Goal: Information Seeking & Learning: Learn about a topic

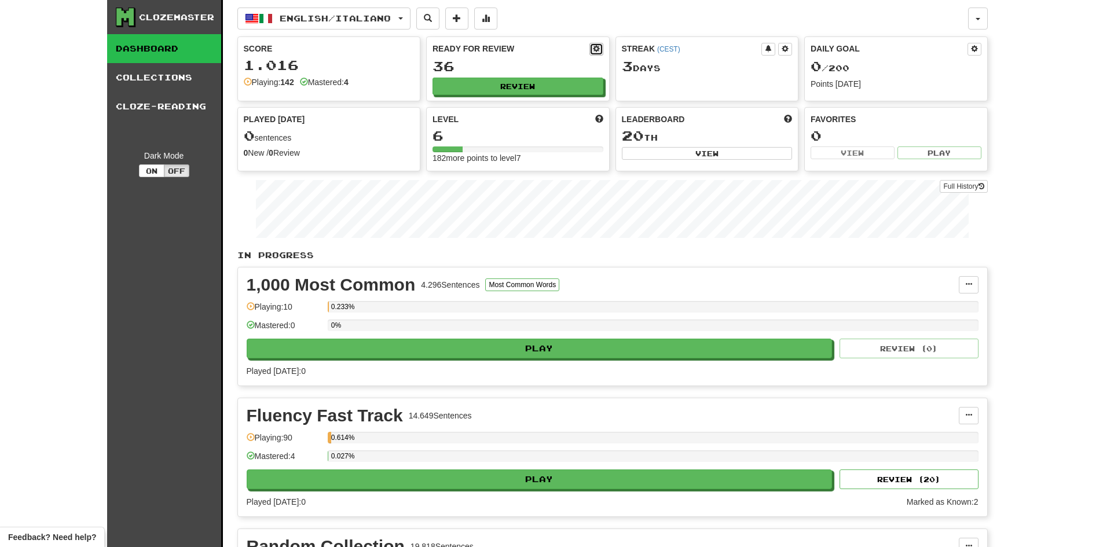
click at [595, 49] on span at bounding box center [596, 48] width 7 height 7
select select "*"
select select "**"
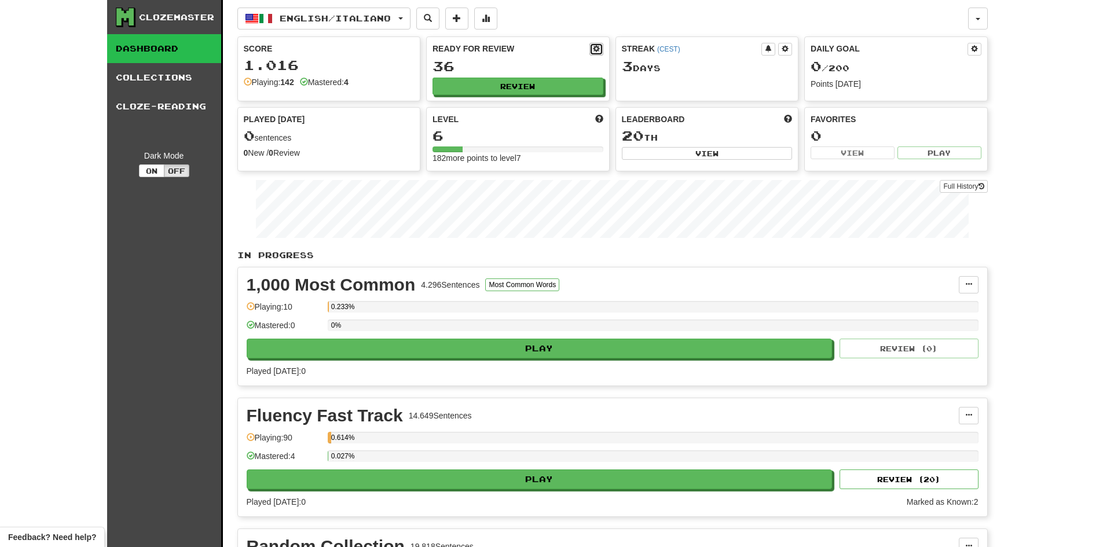
select select "***"
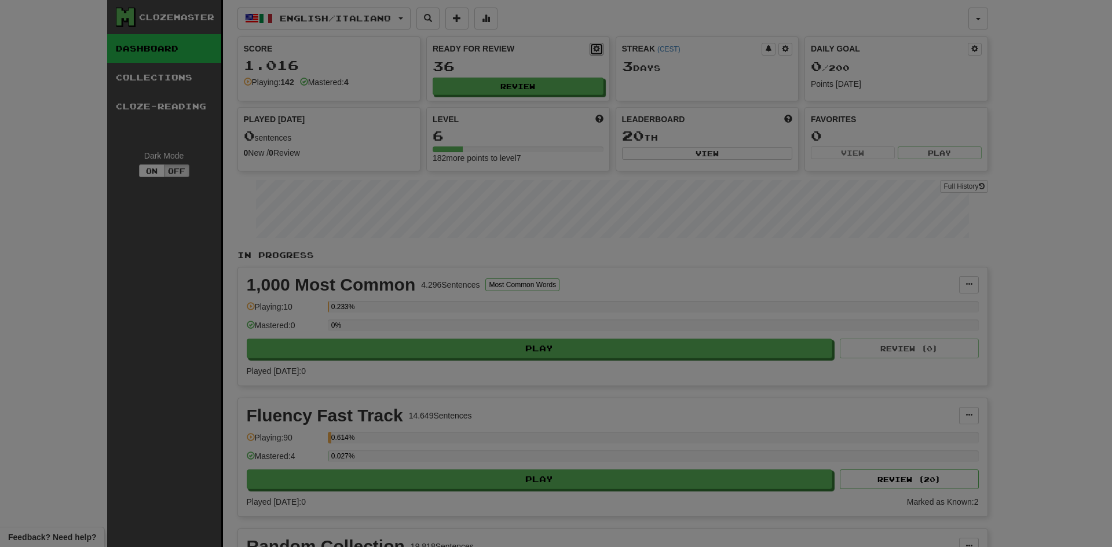
type input "**"
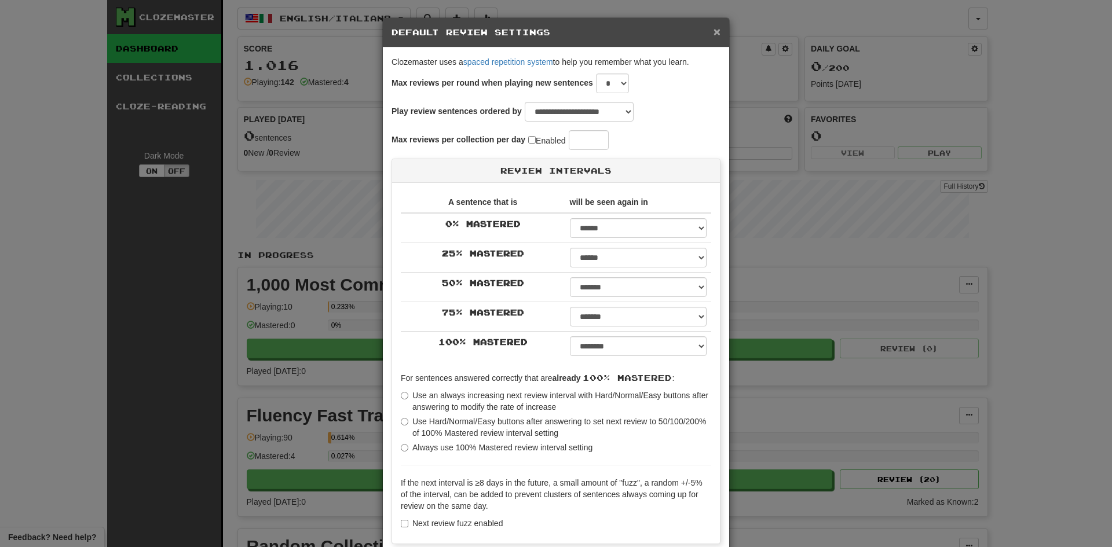
click at [713, 33] on span "×" at bounding box center [716, 31] width 7 height 13
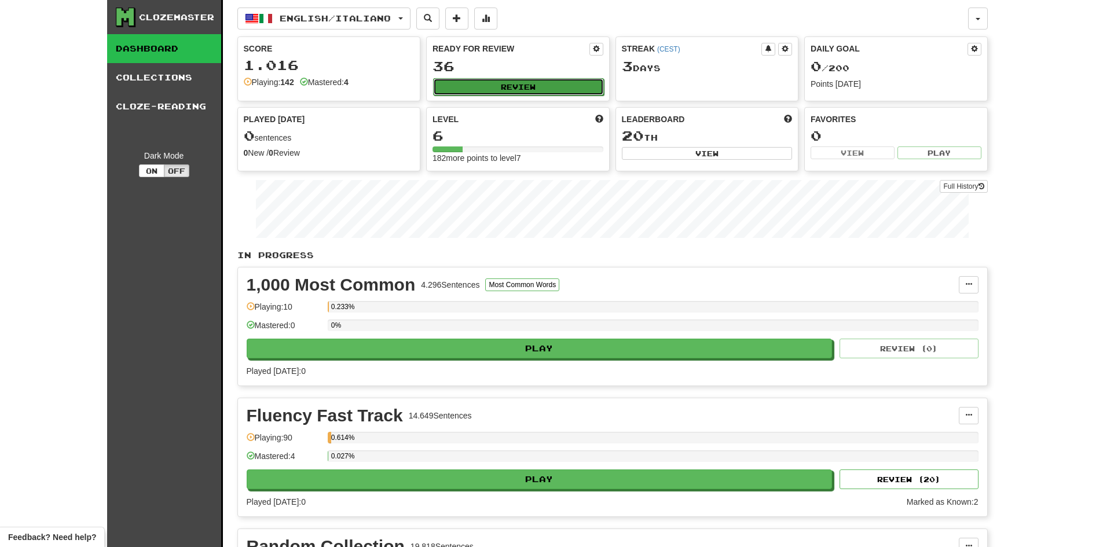
click at [525, 87] on button "Review" at bounding box center [518, 86] width 171 height 17
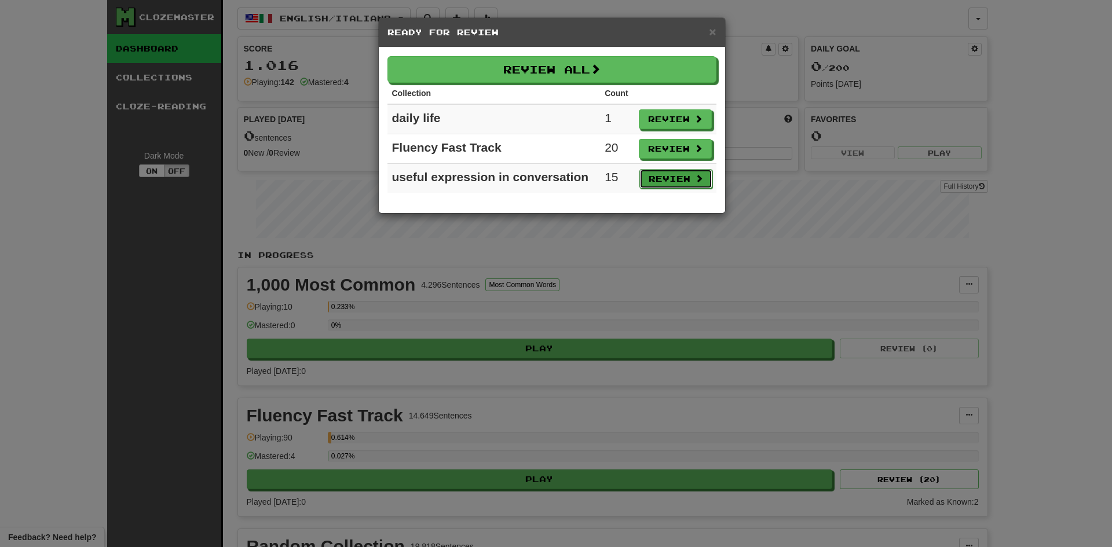
click at [686, 180] on button "Review" at bounding box center [675, 179] width 73 height 20
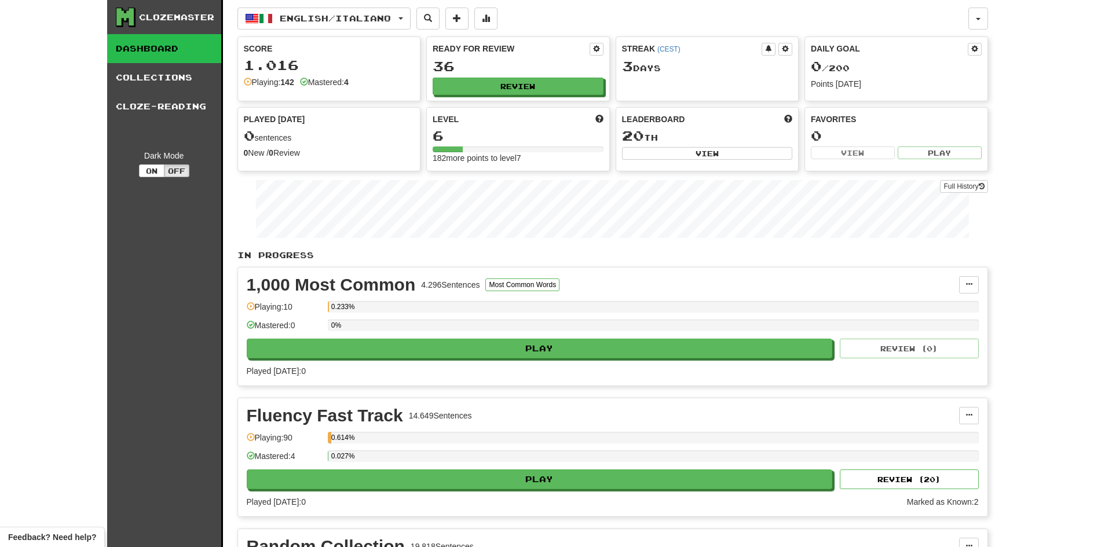
select select "**"
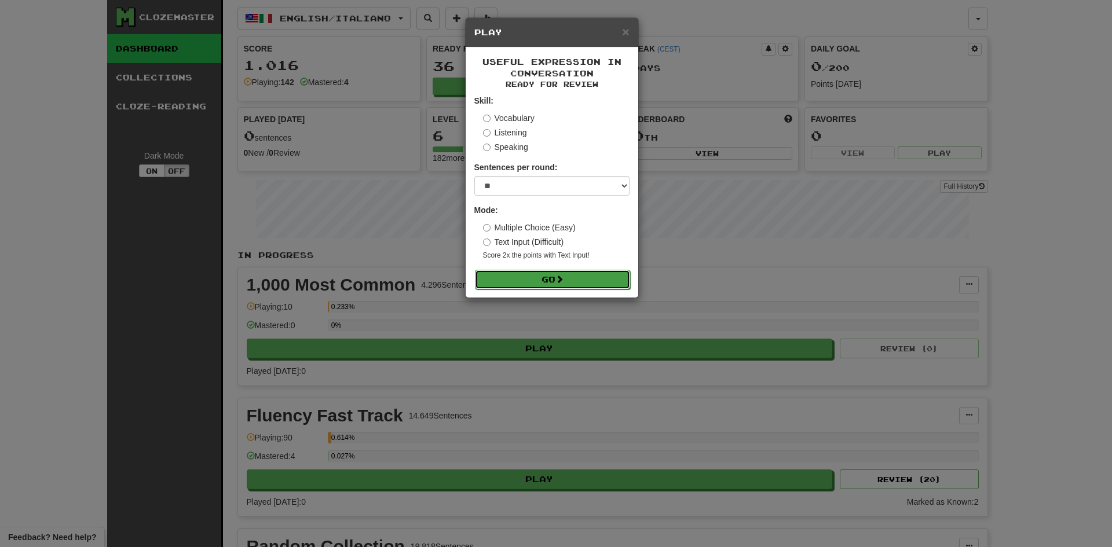
click at [568, 283] on button "Go" at bounding box center [552, 280] width 155 height 20
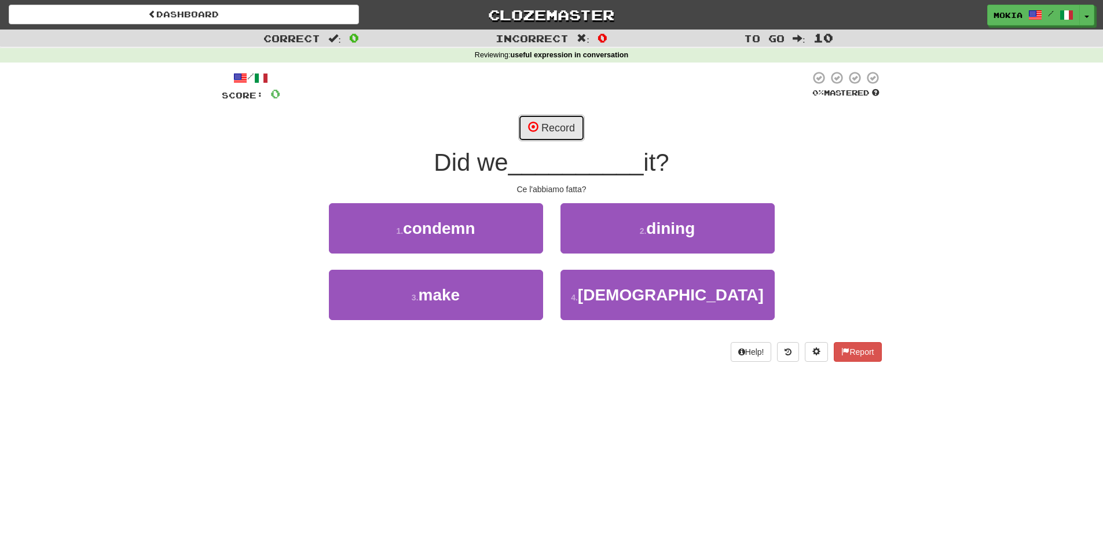
click at [555, 134] on button "Record" at bounding box center [551, 128] width 67 height 27
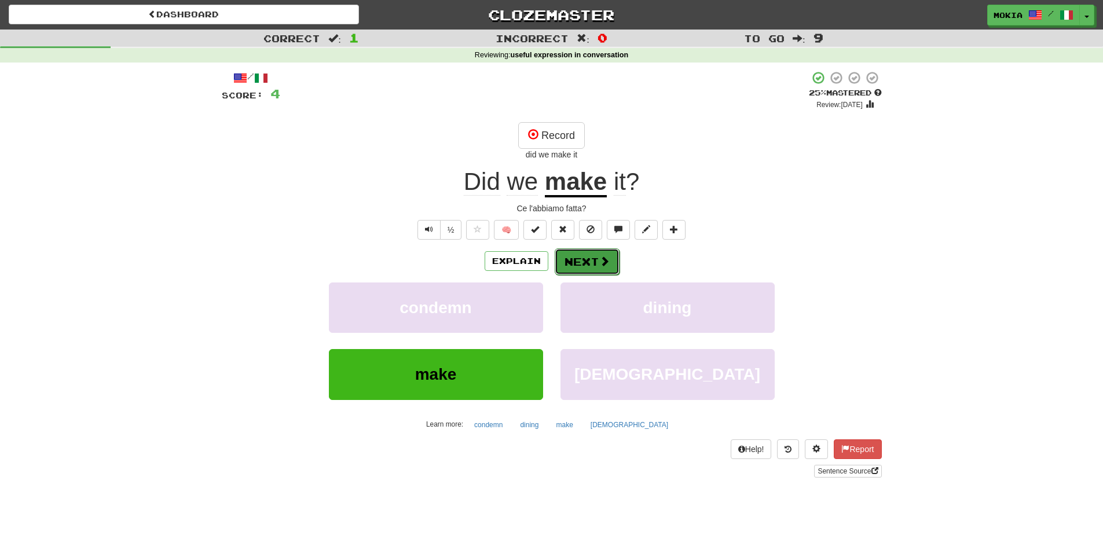
click at [592, 266] on button "Next" at bounding box center [587, 261] width 65 height 27
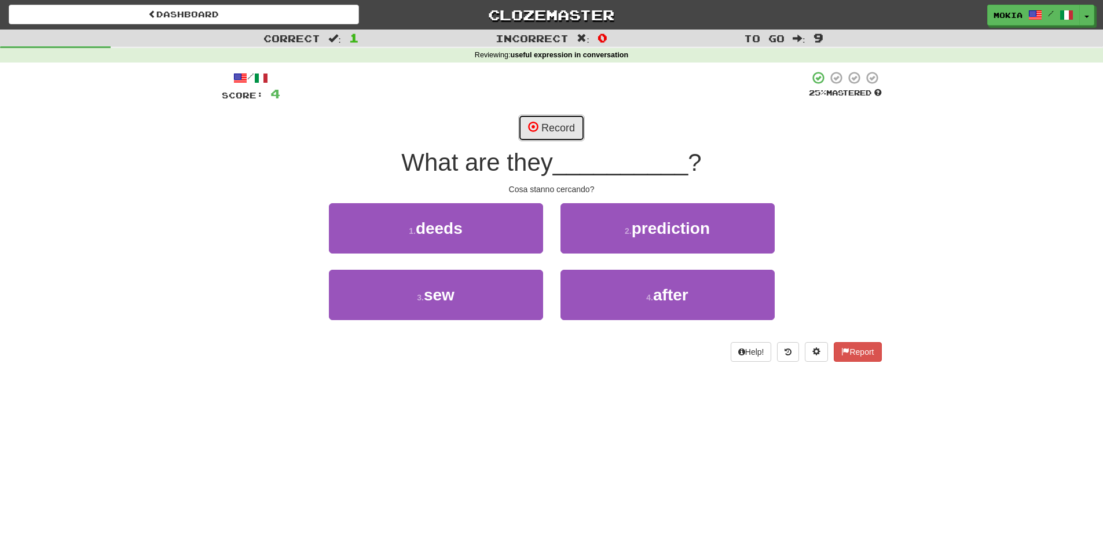
click at [568, 132] on button "Record" at bounding box center [551, 128] width 67 height 27
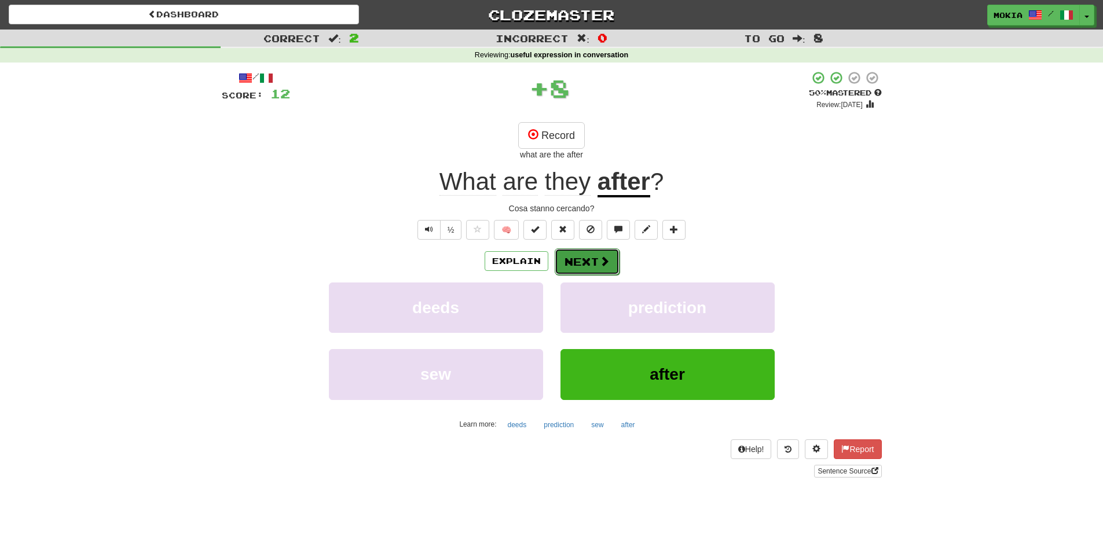
click at [584, 258] on button "Next" at bounding box center [587, 261] width 65 height 27
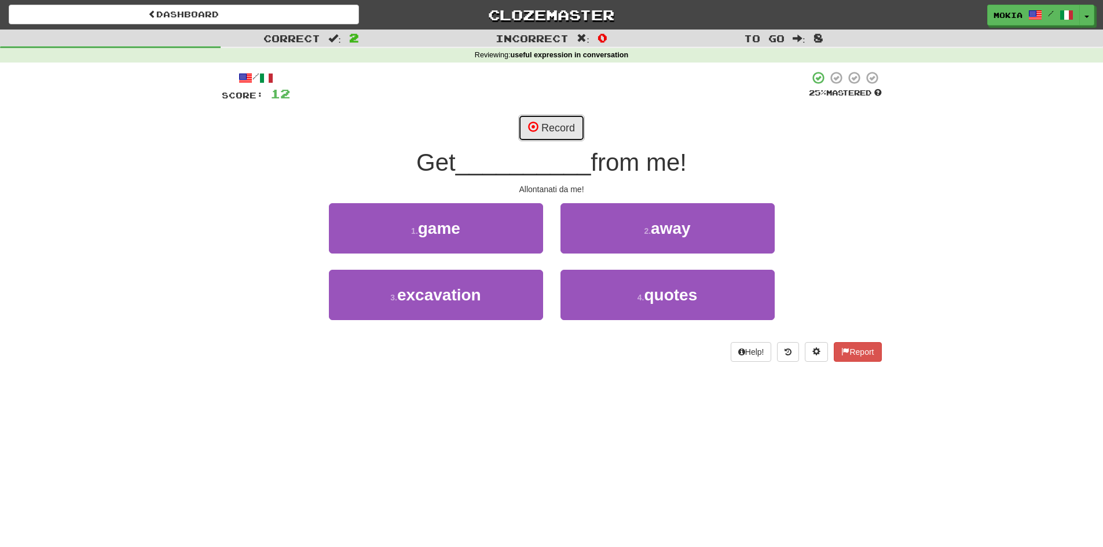
click at [558, 131] on button "Record" at bounding box center [551, 128] width 67 height 27
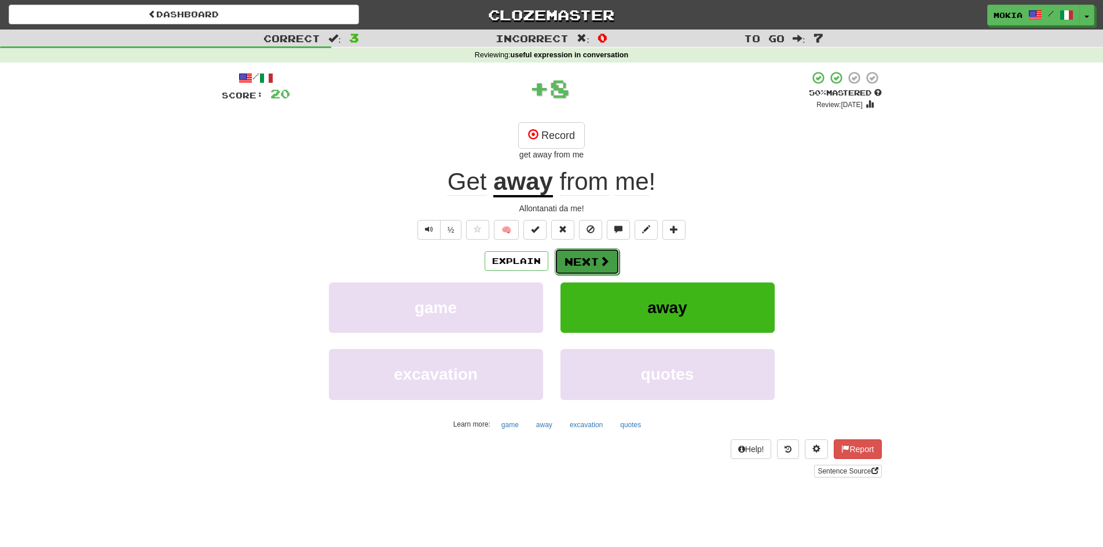
click at [592, 267] on button "Next" at bounding box center [587, 261] width 65 height 27
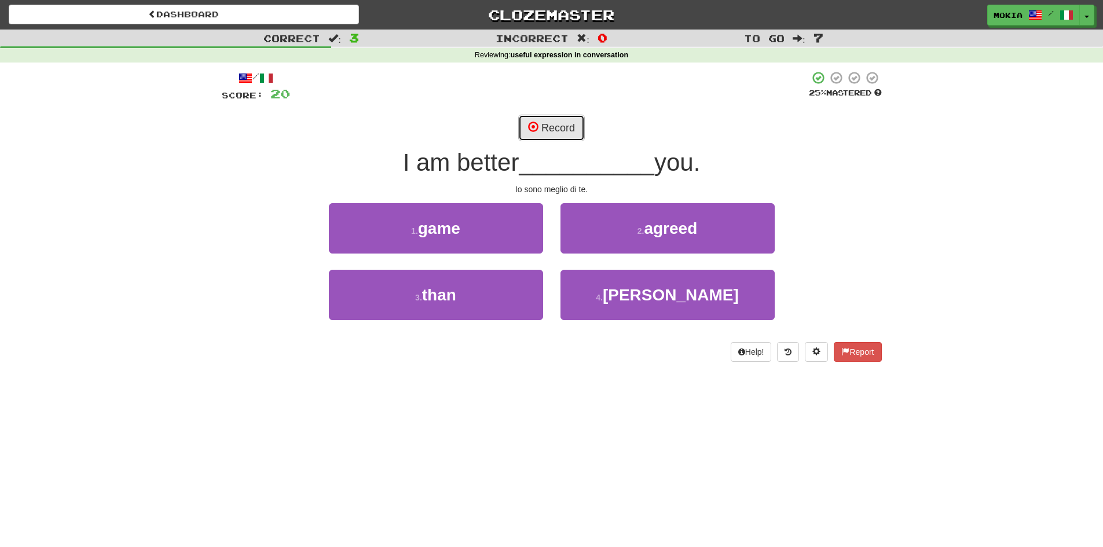
click at [559, 130] on button "Record" at bounding box center [551, 128] width 67 height 27
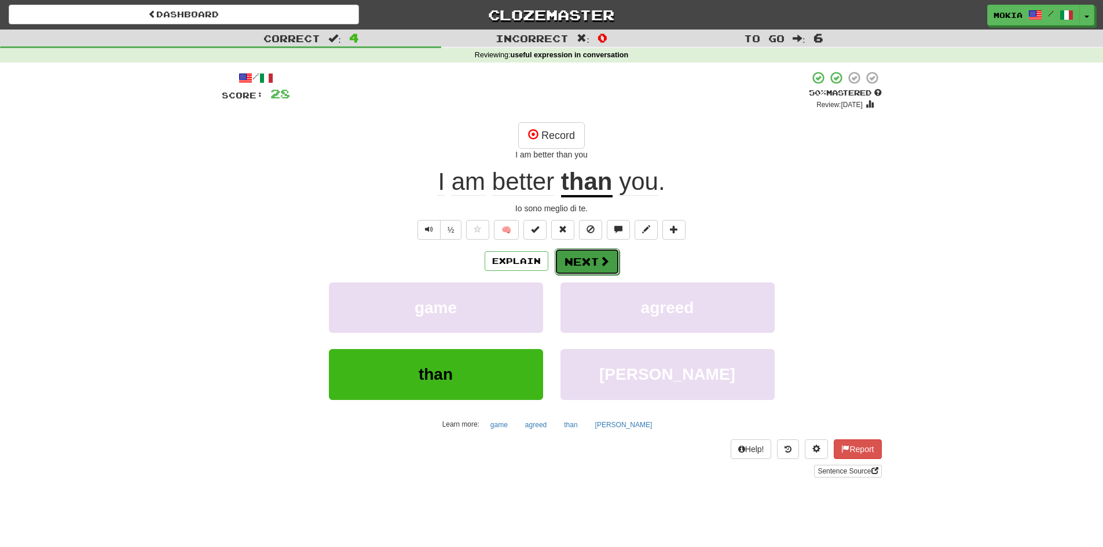
click at [602, 265] on span at bounding box center [604, 261] width 10 height 10
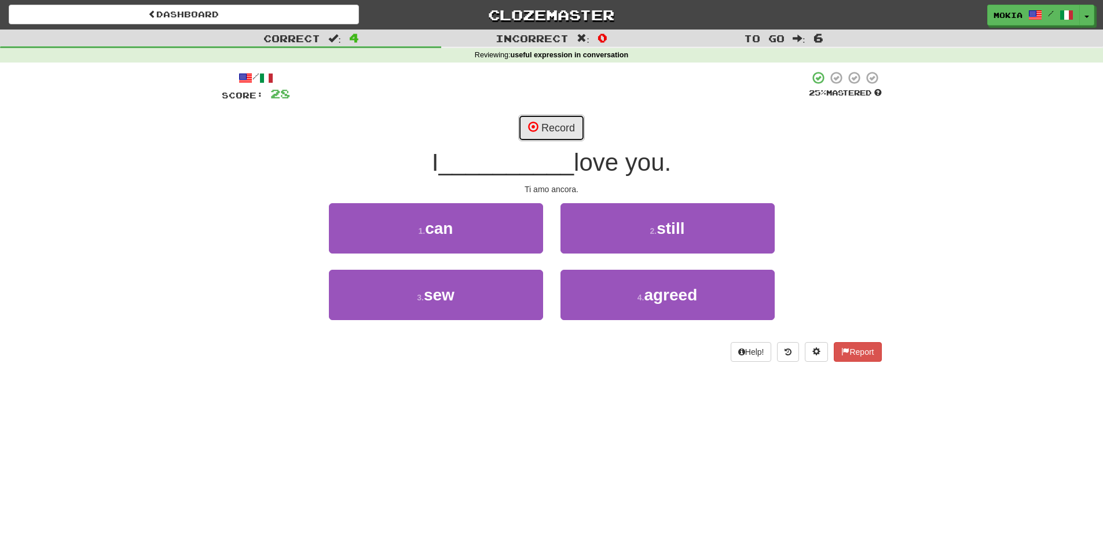
click at [555, 131] on button "Record" at bounding box center [551, 128] width 67 height 27
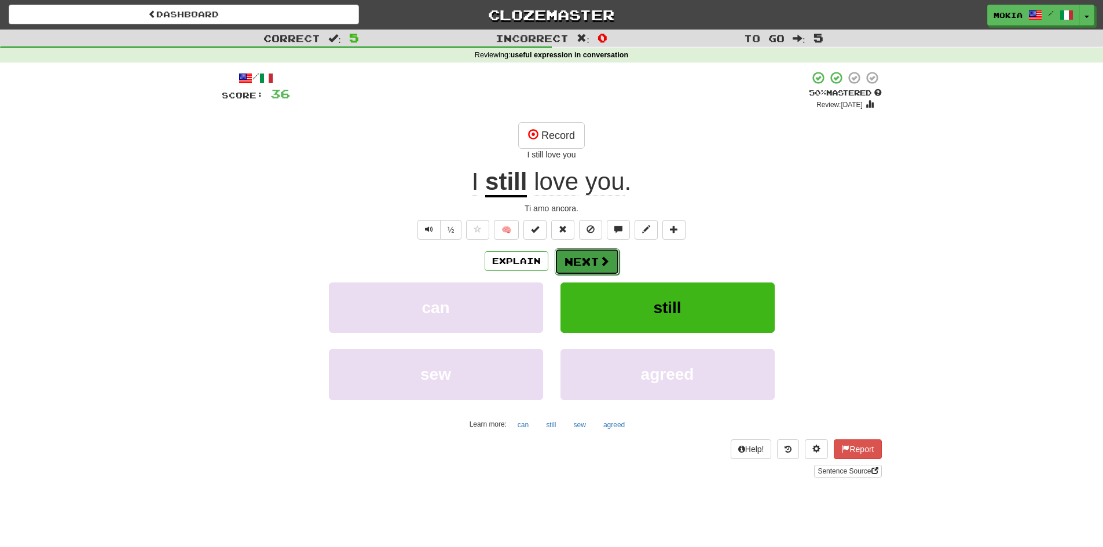
click at [597, 259] on button "Next" at bounding box center [587, 261] width 65 height 27
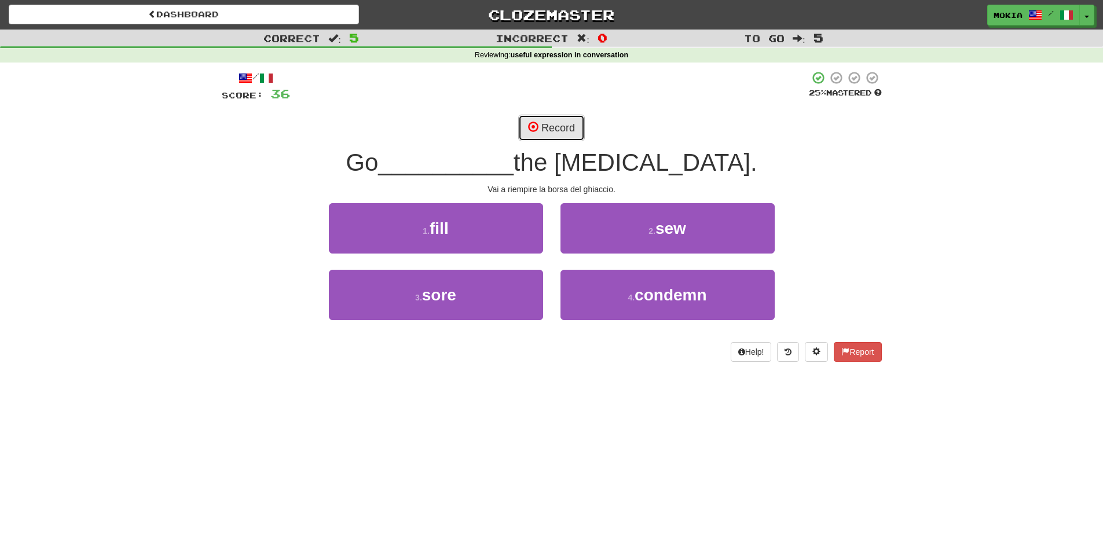
click at [556, 130] on button "Record" at bounding box center [551, 128] width 67 height 27
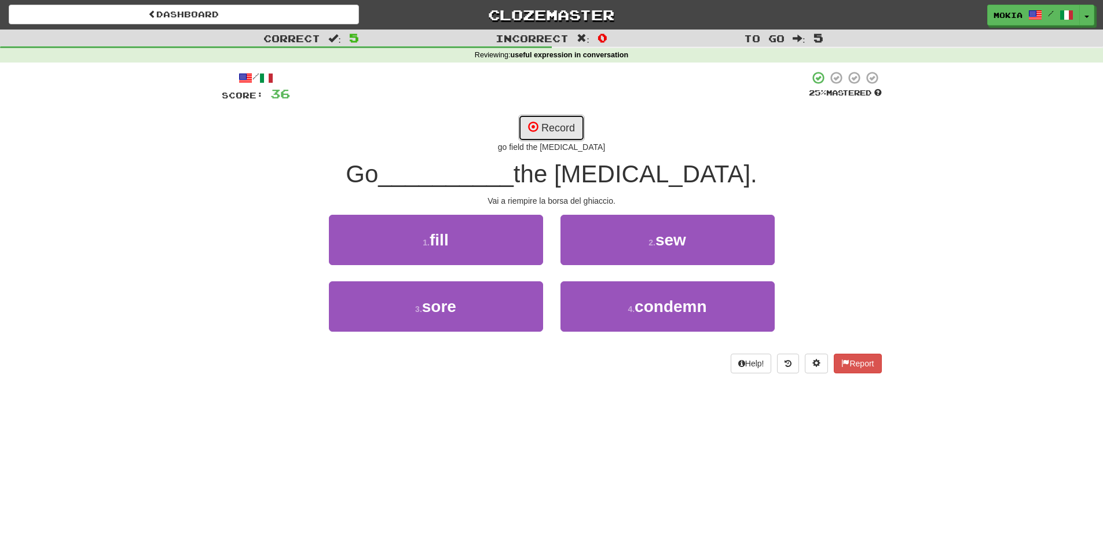
click at [551, 130] on button "Record" at bounding box center [551, 128] width 67 height 27
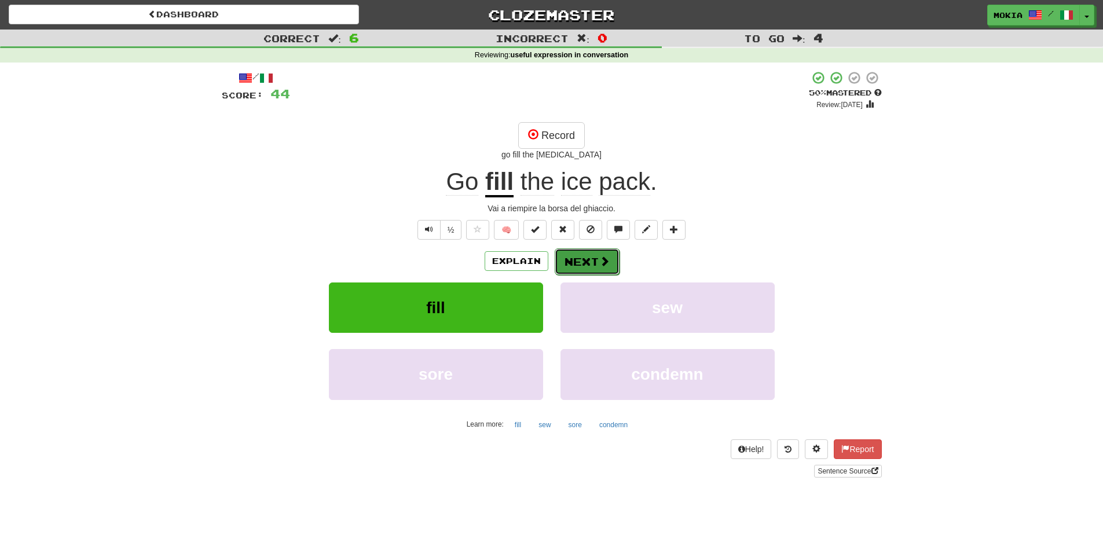
click at [595, 266] on button "Next" at bounding box center [587, 261] width 65 height 27
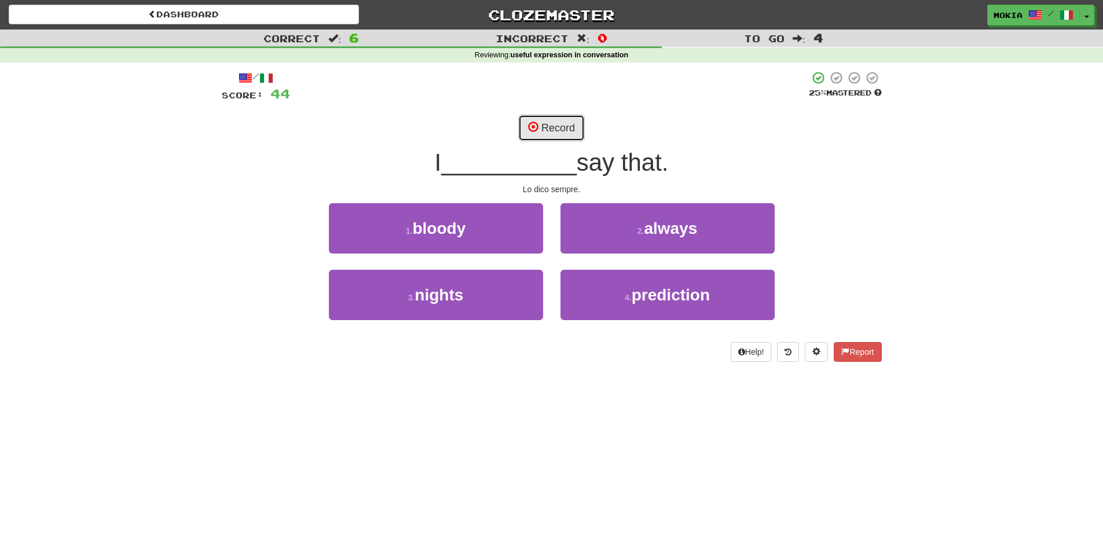
click at [555, 134] on button "Record" at bounding box center [551, 128] width 67 height 27
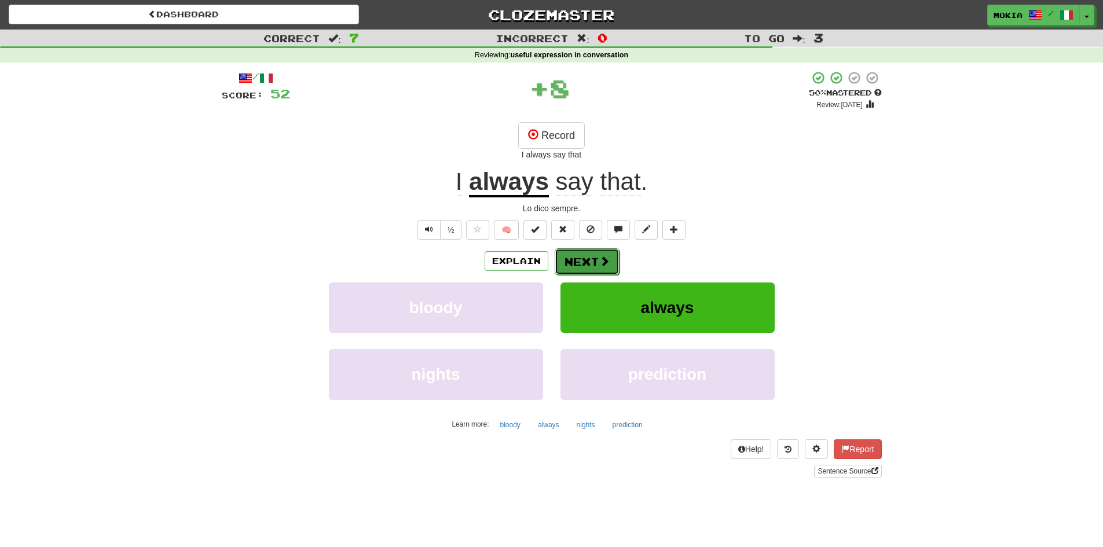
click at [596, 266] on button "Next" at bounding box center [587, 261] width 65 height 27
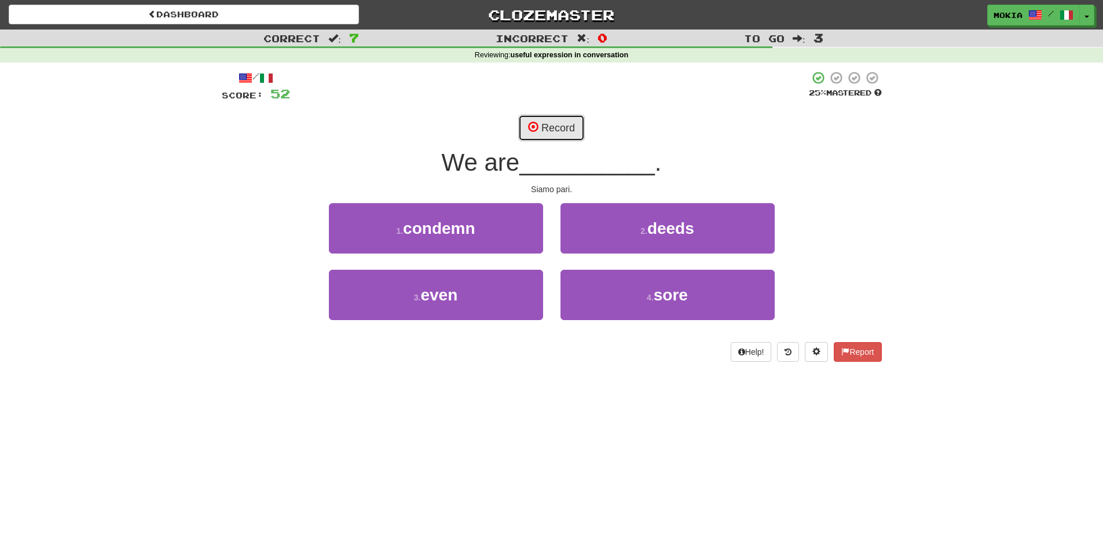
click at [566, 135] on button "Record" at bounding box center [551, 128] width 67 height 27
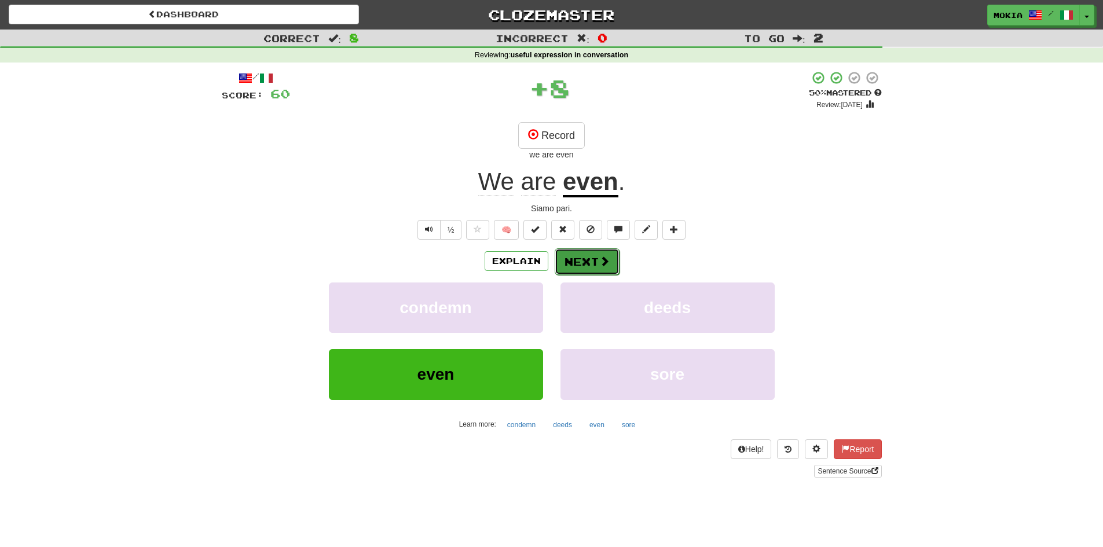
click at [599, 261] on span at bounding box center [604, 261] width 10 height 10
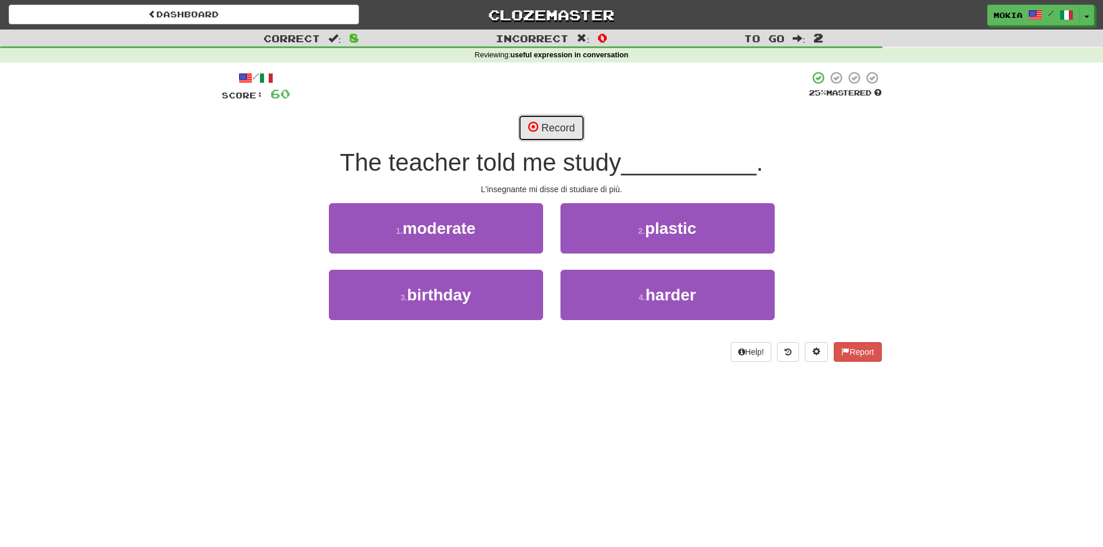
click at [563, 133] on button "Record" at bounding box center [551, 128] width 67 height 27
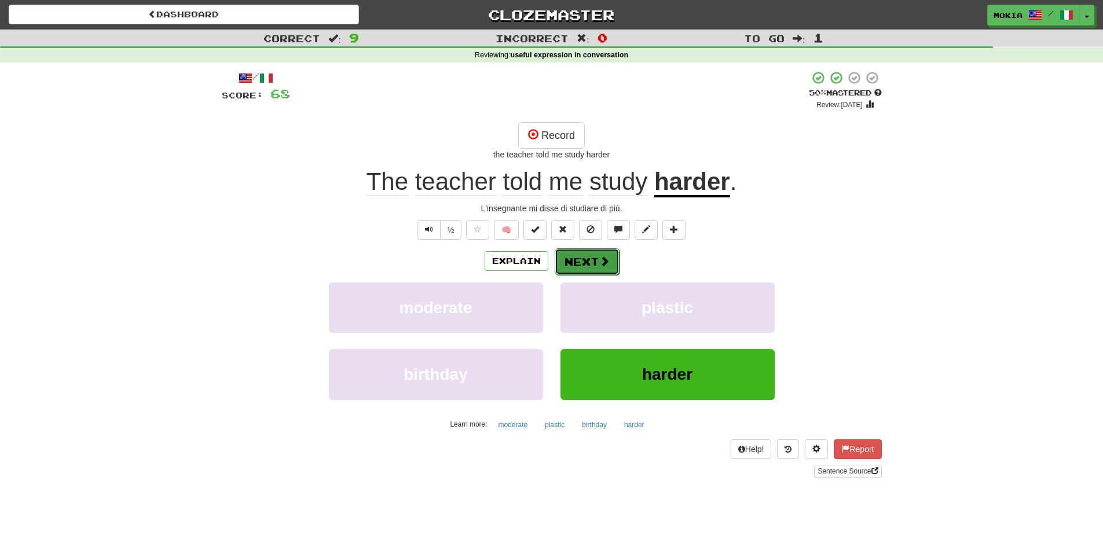
click at [593, 269] on button "Next" at bounding box center [587, 261] width 65 height 27
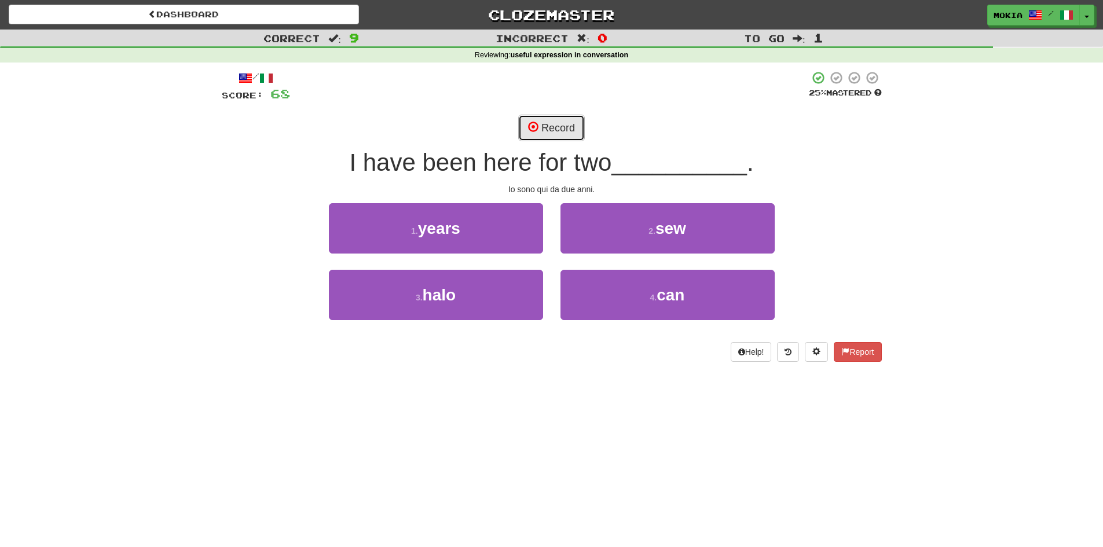
click at [564, 125] on button "Record" at bounding box center [551, 128] width 67 height 27
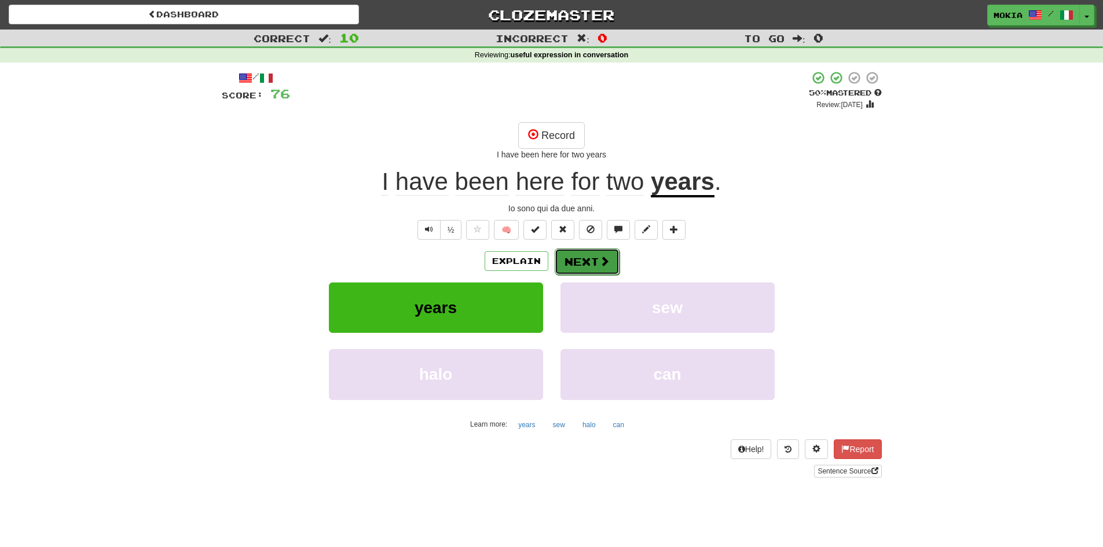
click at [607, 271] on button "Next" at bounding box center [587, 261] width 65 height 27
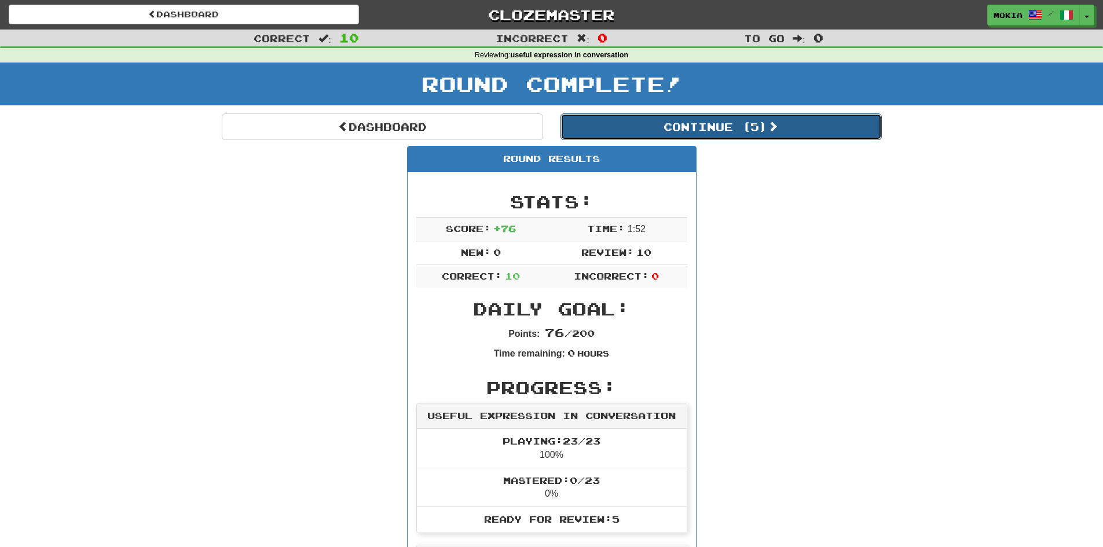
click at [734, 131] on button "Continue ( 5 )" at bounding box center [720, 126] width 321 height 27
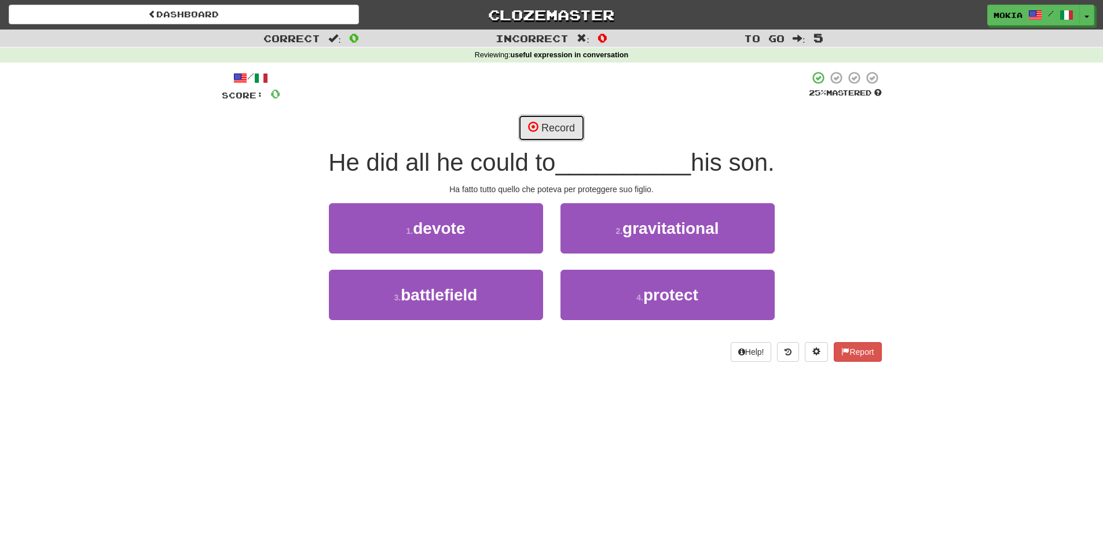
click at [568, 130] on button "Record" at bounding box center [551, 128] width 67 height 27
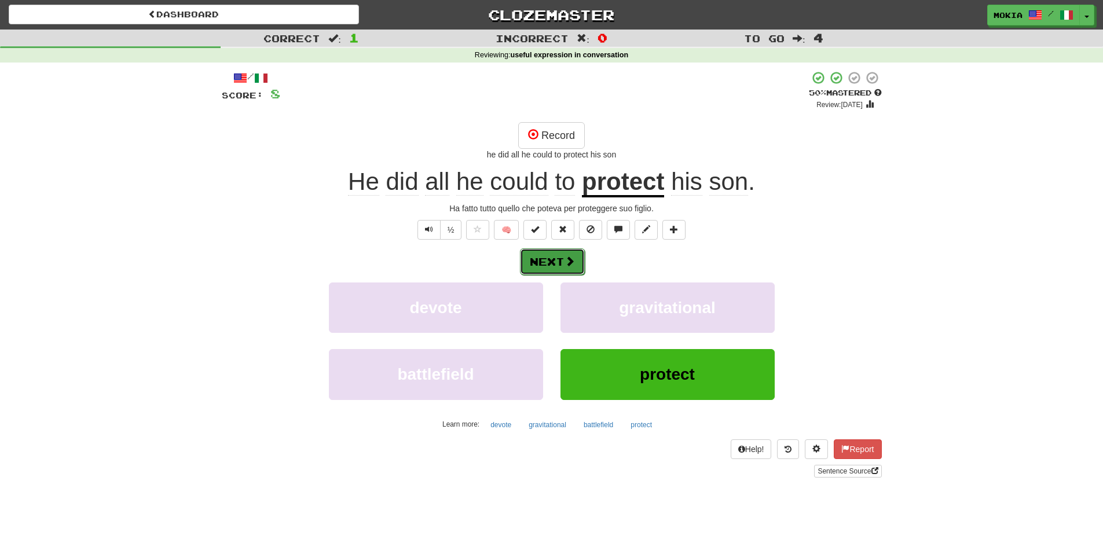
click at [564, 265] on span at bounding box center [569, 261] width 10 height 10
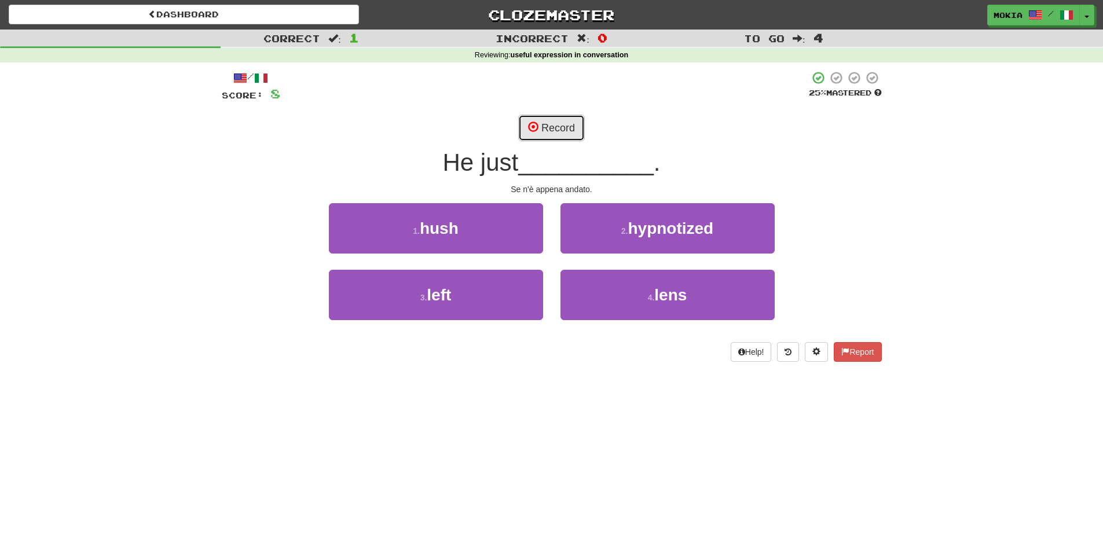
click at [563, 129] on button "Record" at bounding box center [551, 128] width 67 height 27
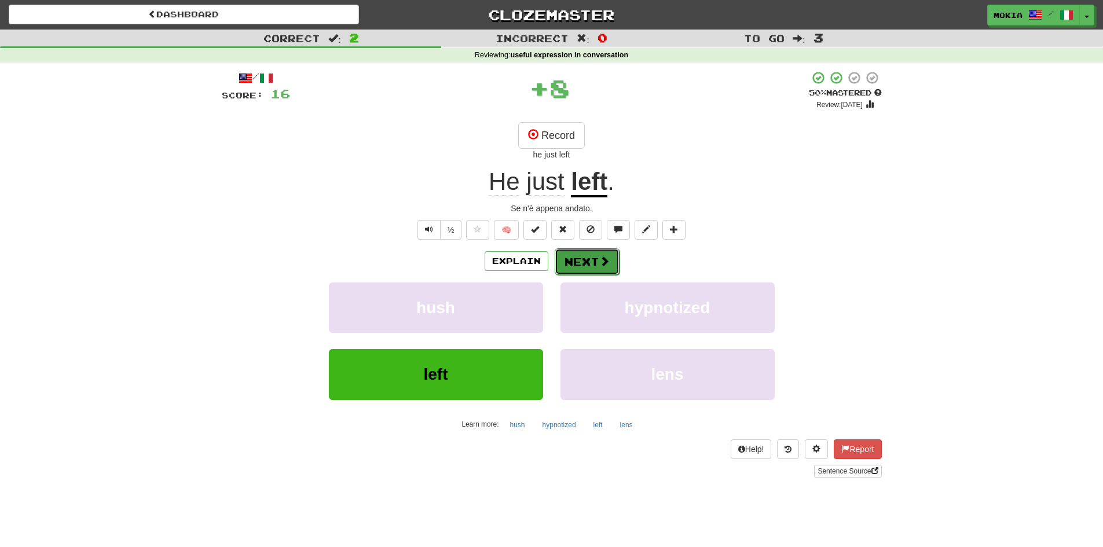
click at [604, 264] on span at bounding box center [604, 261] width 10 height 10
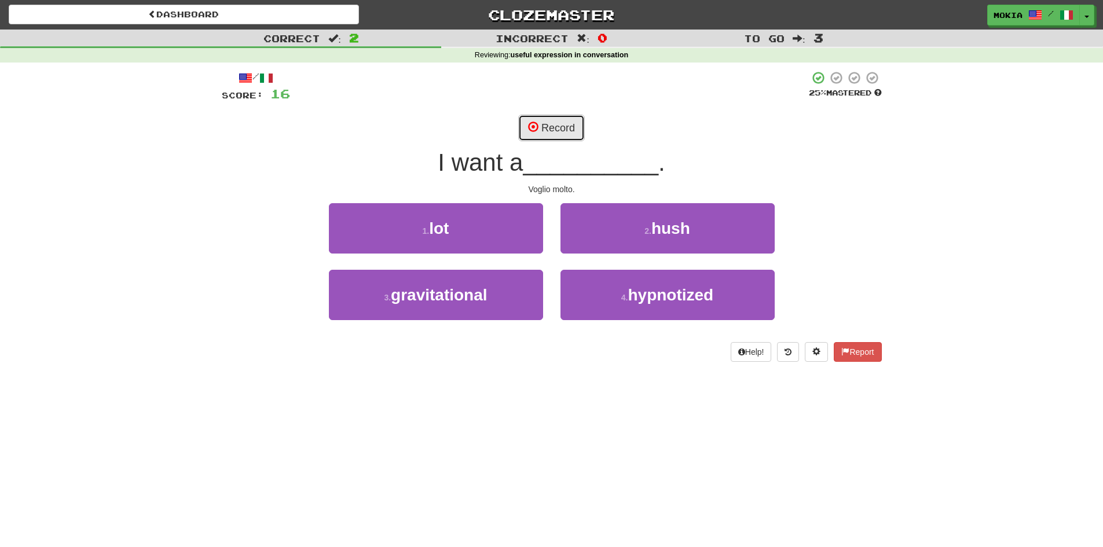
click at [573, 127] on button "Record" at bounding box center [551, 128] width 67 height 27
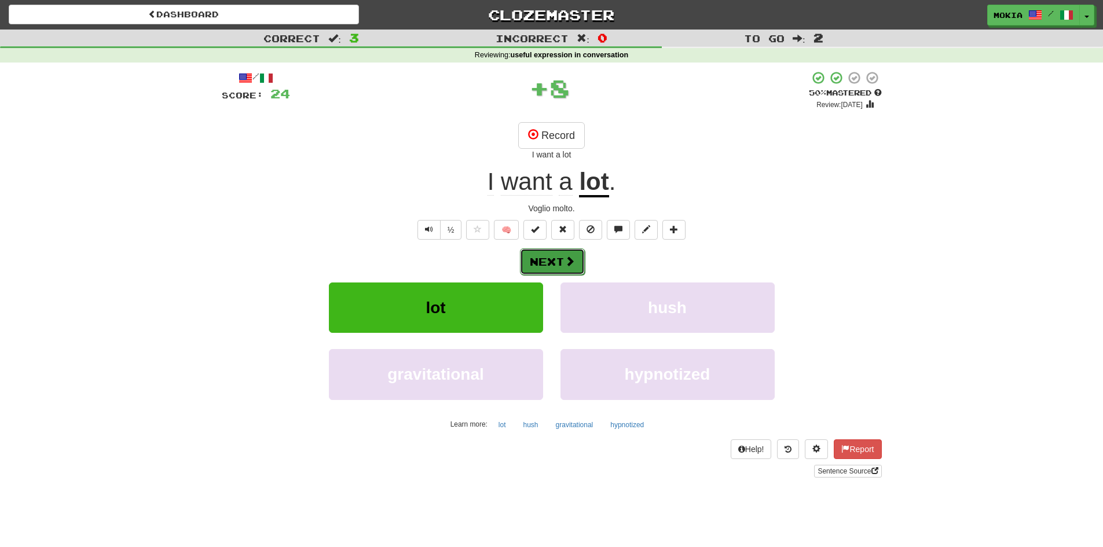
click at [565, 263] on span at bounding box center [569, 261] width 10 height 10
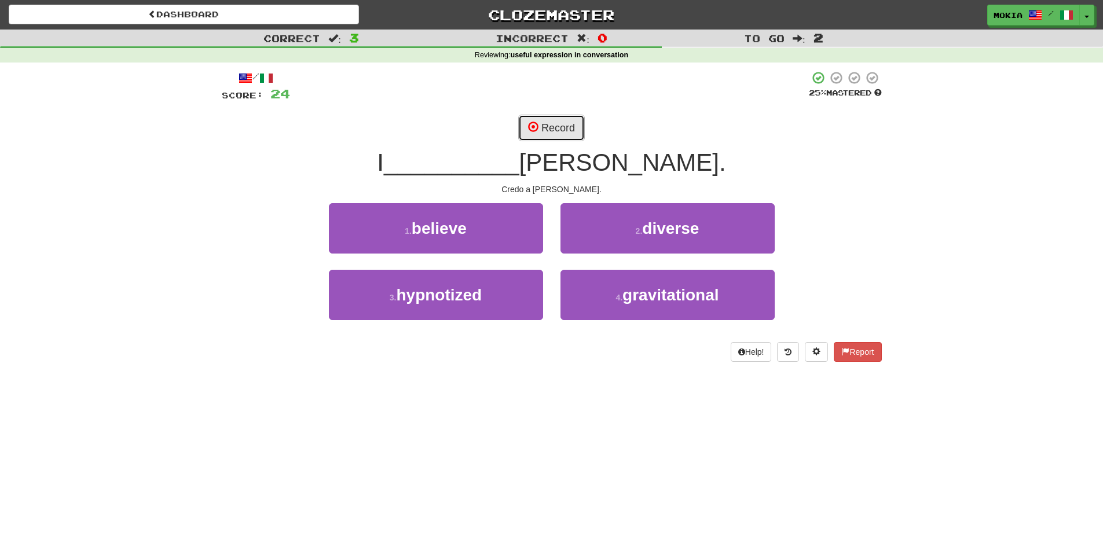
click at [567, 129] on button "Record" at bounding box center [551, 128] width 67 height 27
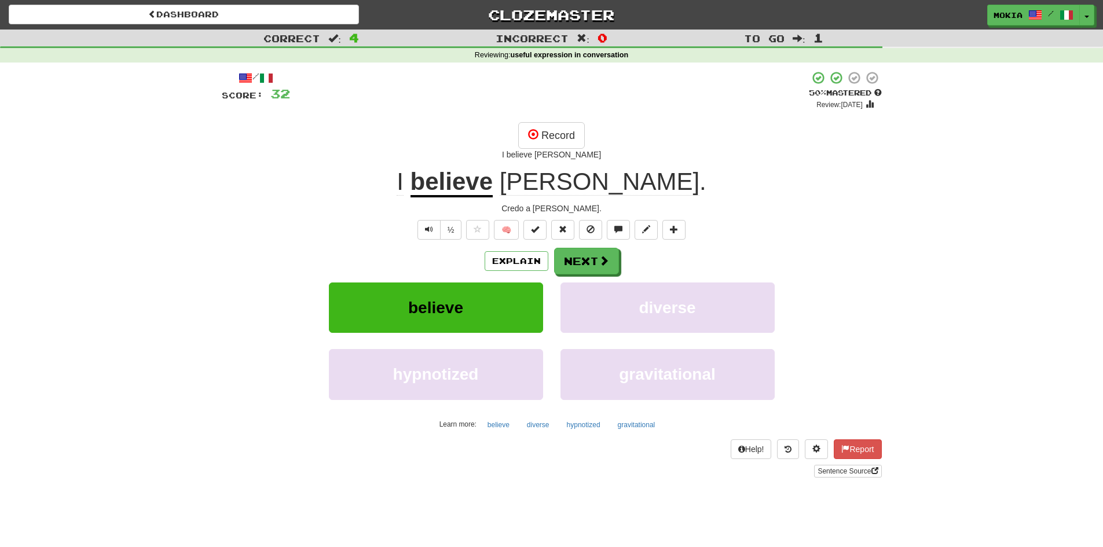
click at [871, 77] on span at bounding box center [872, 78] width 12 height 12
click at [593, 267] on button "Next" at bounding box center [587, 261] width 65 height 27
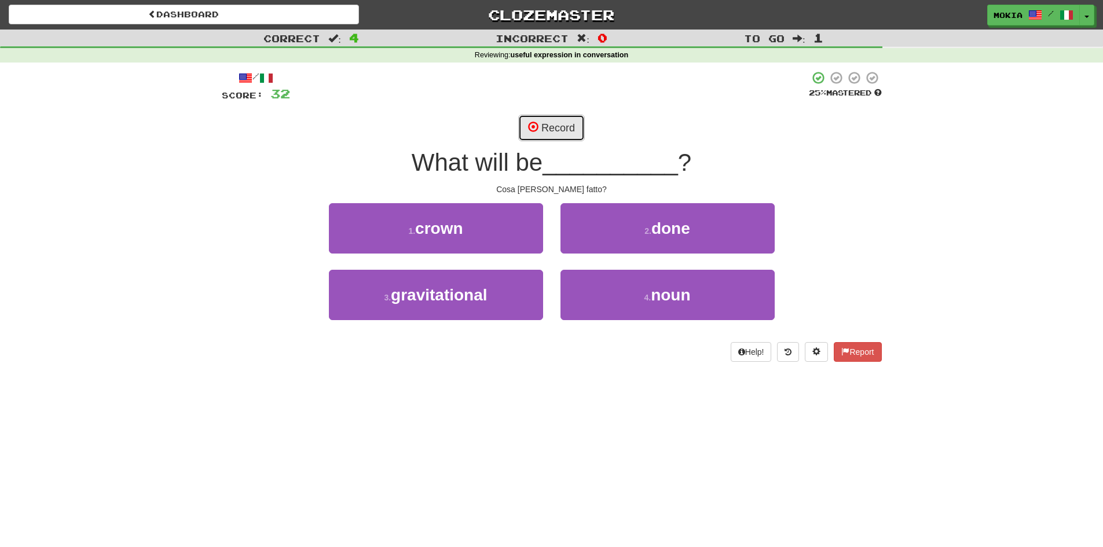
click at [569, 129] on button "Record" at bounding box center [551, 128] width 67 height 27
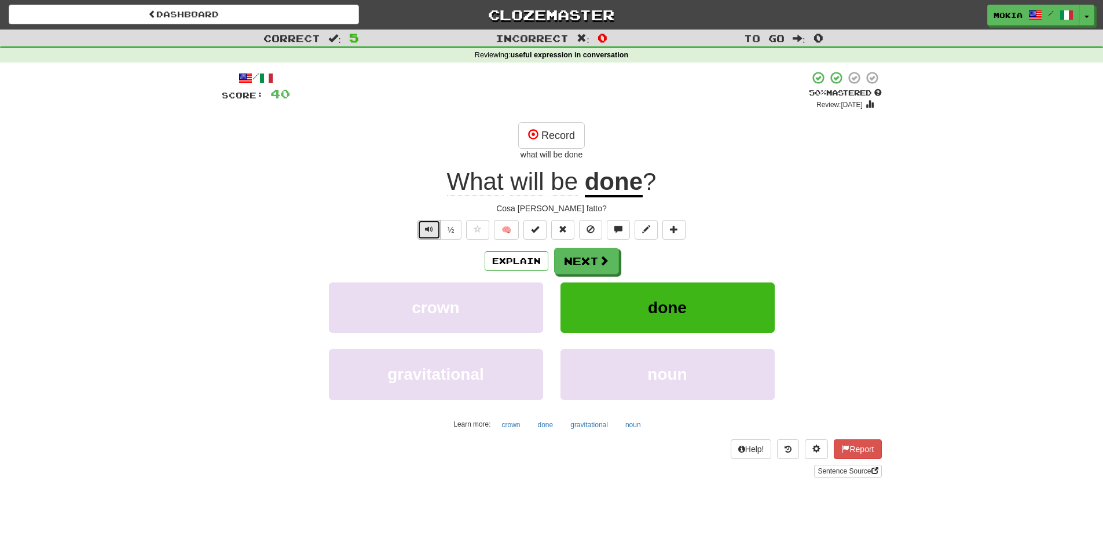
click at [428, 230] on span "Text-to-speech controls" at bounding box center [429, 229] width 8 height 8
click at [430, 232] on span "Text-to-speech controls" at bounding box center [429, 229] width 8 height 8
click at [596, 262] on button "Next" at bounding box center [587, 261] width 65 height 27
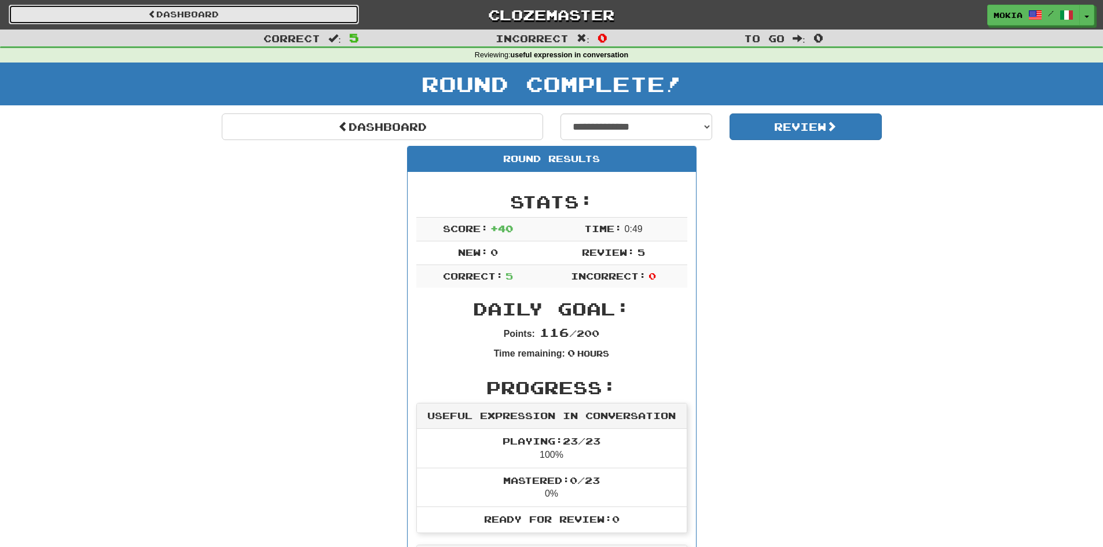
click at [187, 14] on link "Dashboard" at bounding box center [184, 15] width 350 height 20
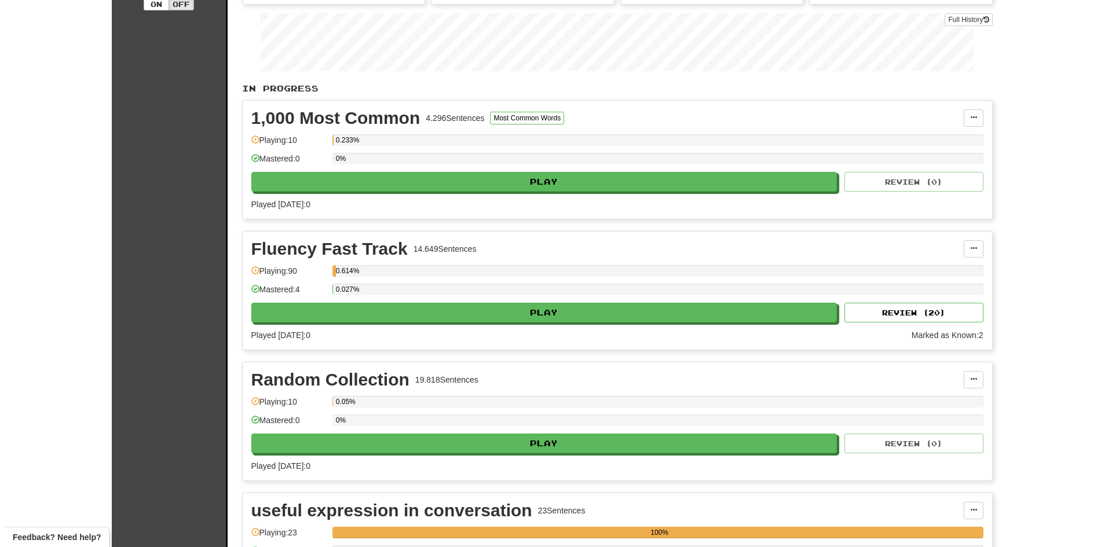
scroll to position [174, 0]
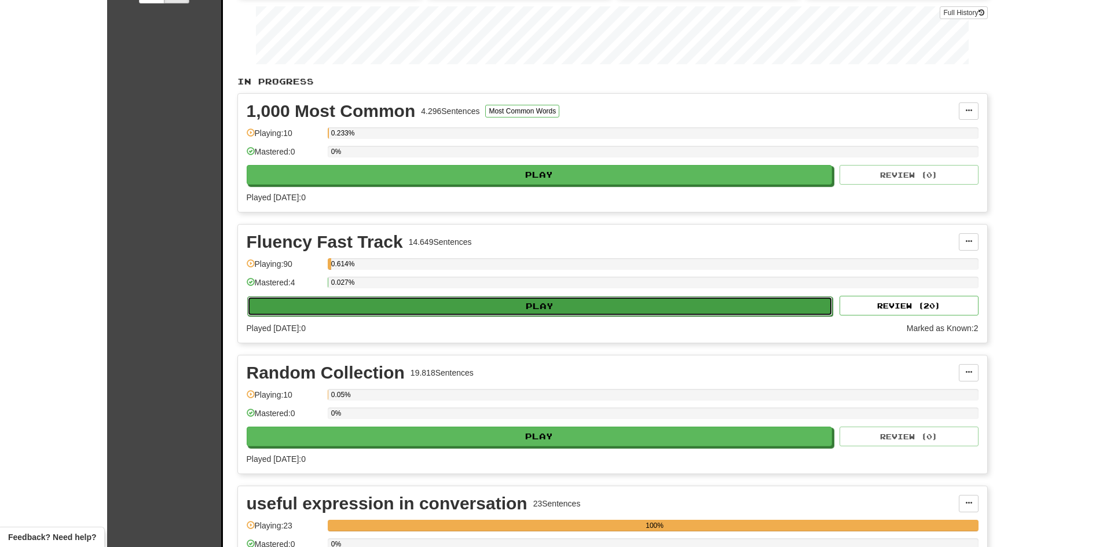
click at [514, 304] on button "Play" at bounding box center [540, 306] width 586 height 20
select select "**"
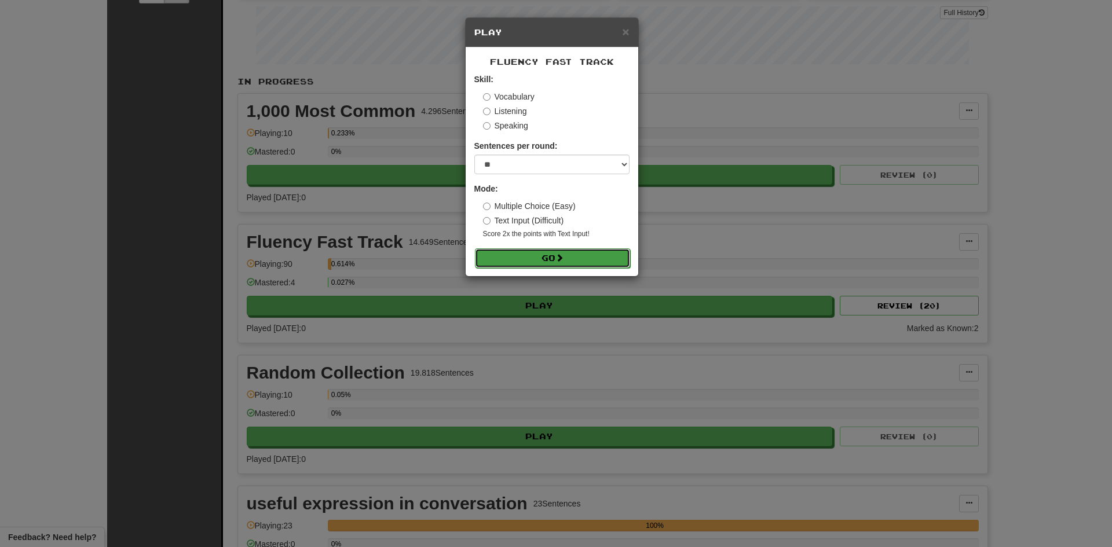
click at [547, 257] on button "Go" at bounding box center [552, 258] width 155 height 20
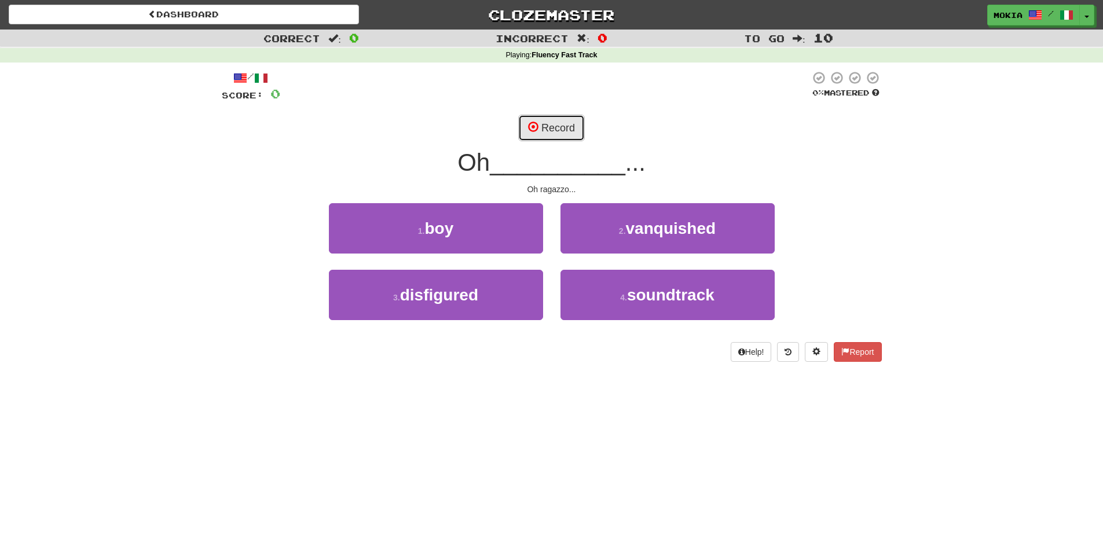
click at [553, 134] on button "Record" at bounding box center [551, 128] width 67 height 27
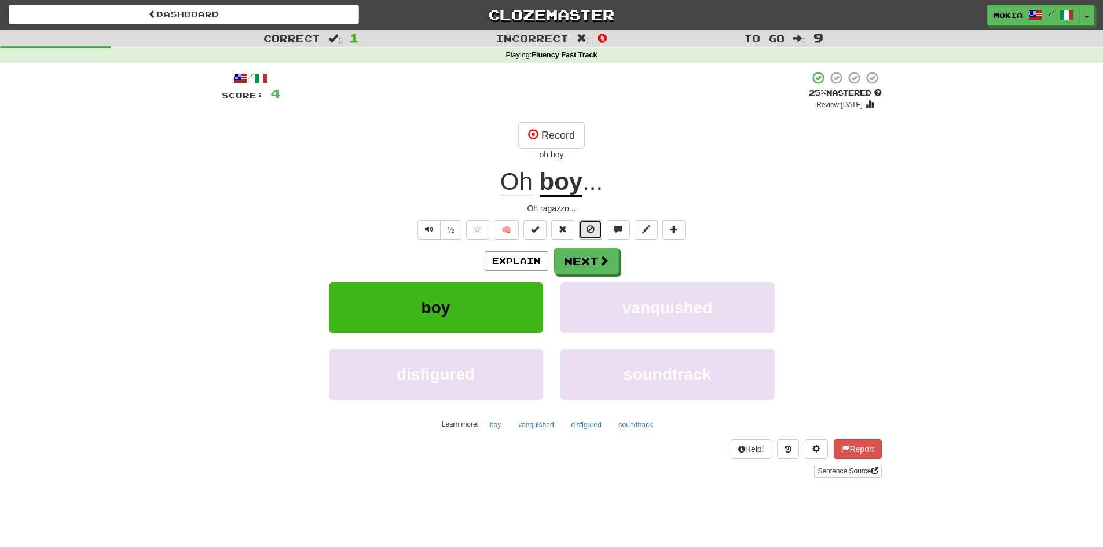
click at [590, 233] on span at bounding box center [590, 229] width 8 height 8
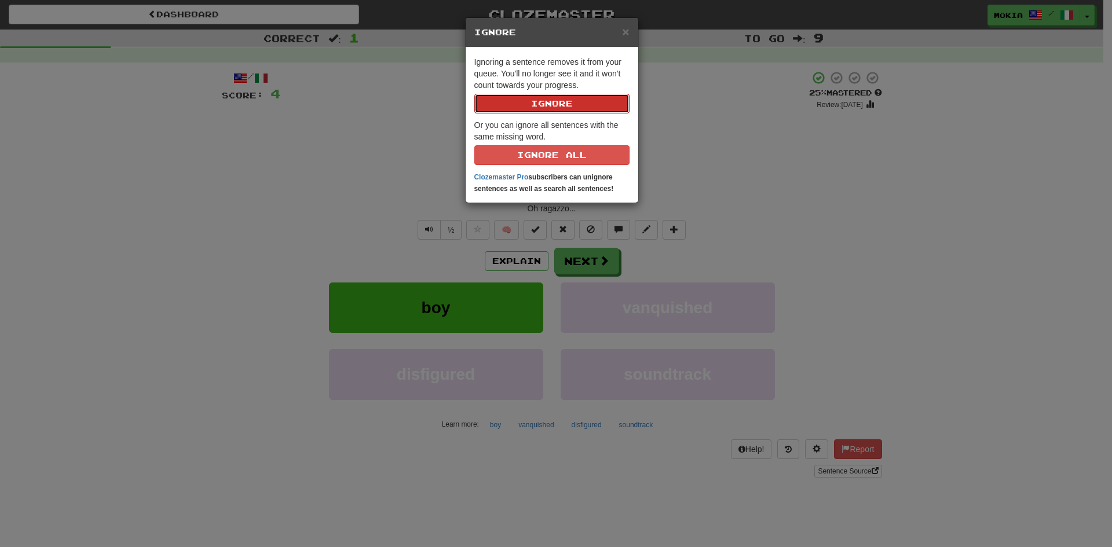
click at [544, 104] on button "Ignore" at bounding box center [551, 104] width 155 height 20
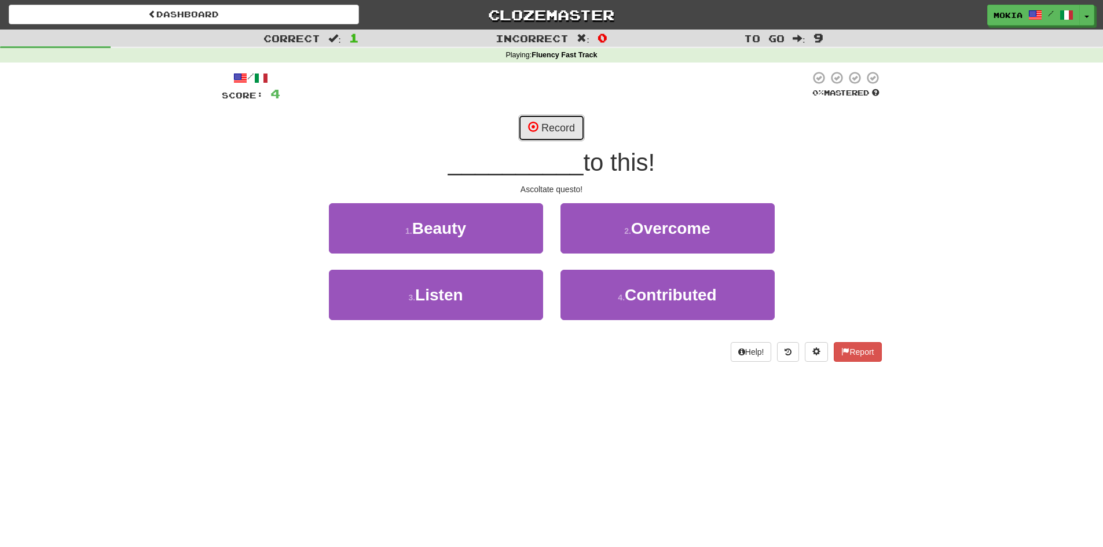
click at [554, 133] on button "Record" at bounding box center [551, 128] width 67 height 27
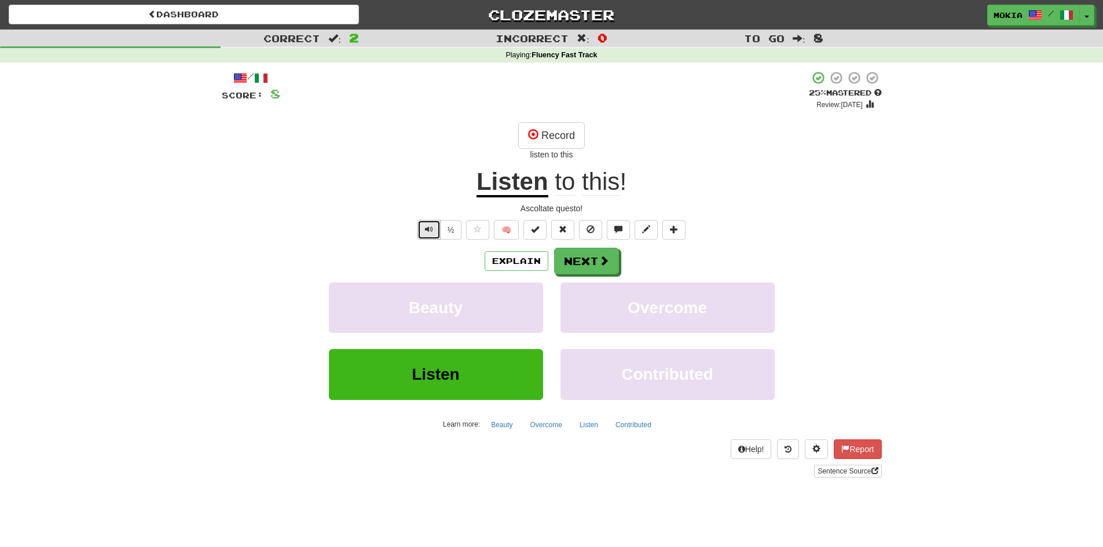
click at [427, 232] on span "Text-to-speech controls" at bounding box center [429, 229] width 8 height 8
click at [606, 266] on span at bounding box center [604, 261] width 10 height 10
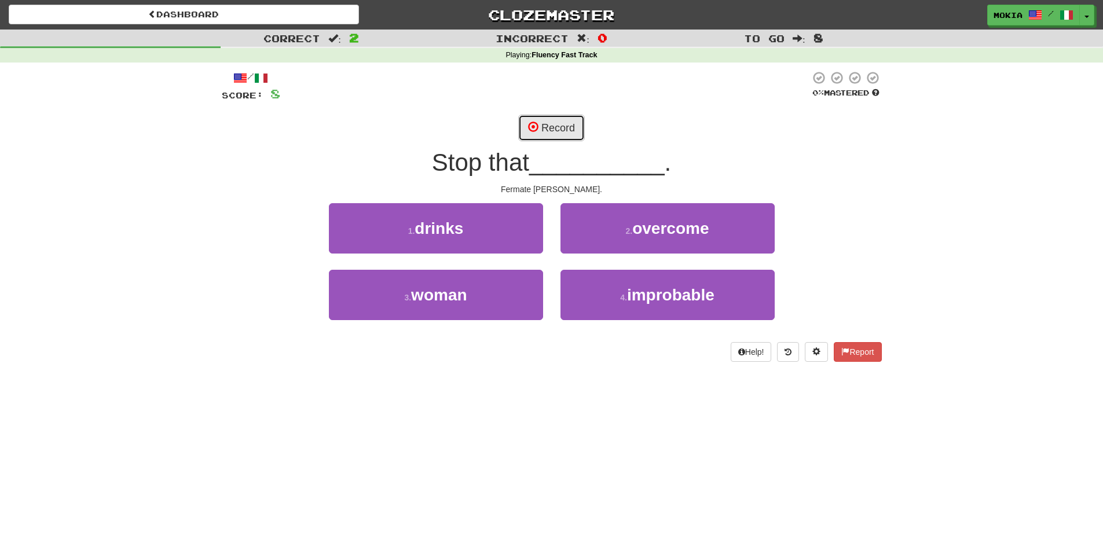
click at [562, 133] on button "Record" at bounding box center [551, 128] width 67 height 27
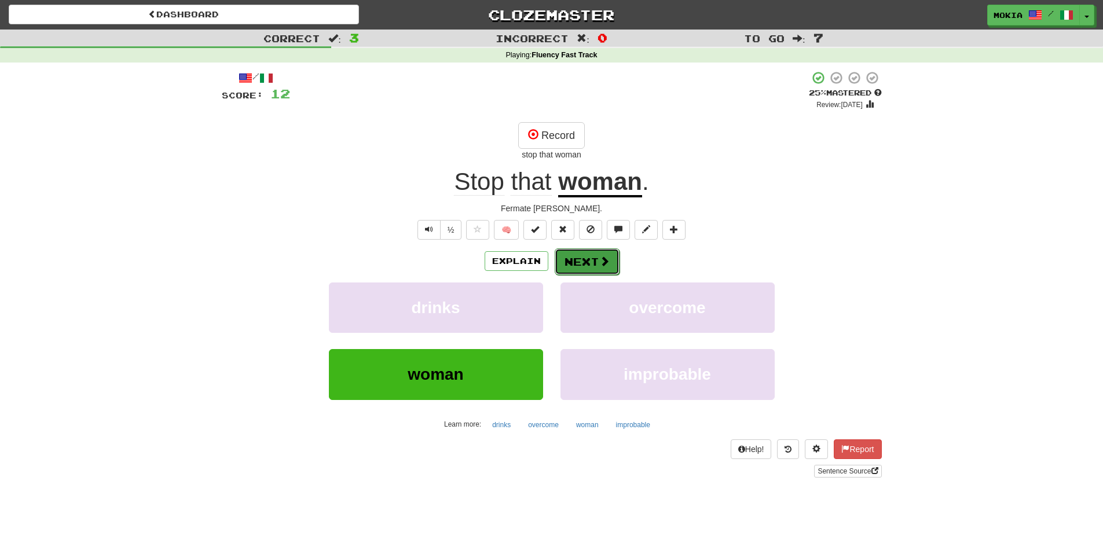
click at [582, 265] on button "Next" at bounding box center [587, 261] width 65 height 27
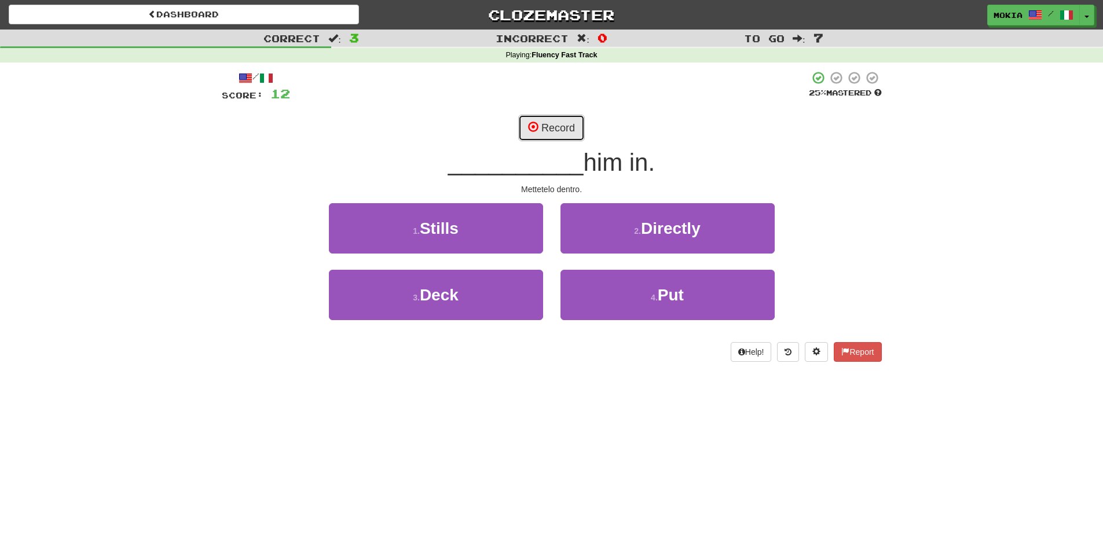
click at [552, 126] on button "Record" at bounding box center [551, 128] width 67 height 27
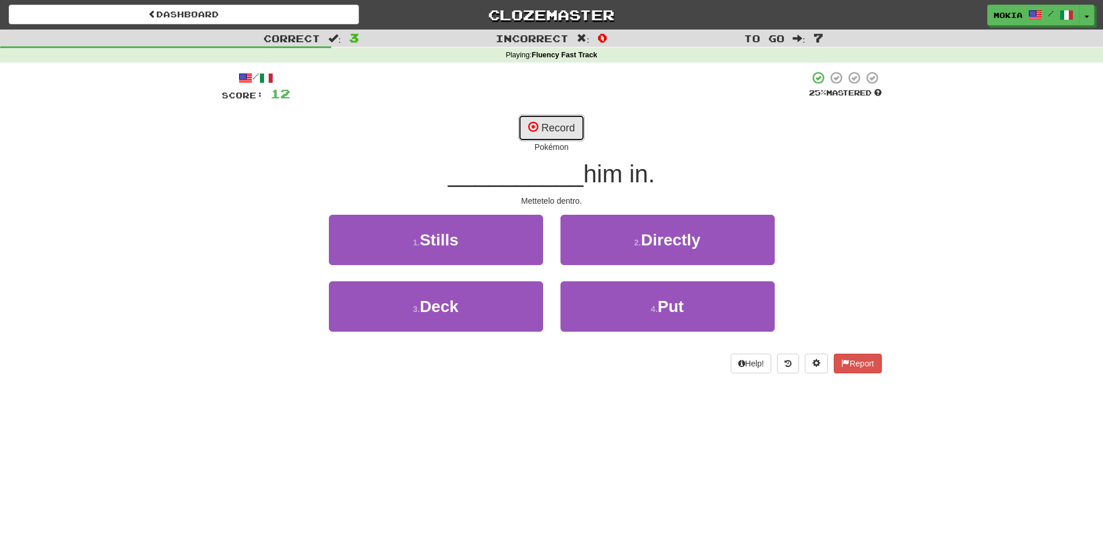
click at [560, 131] on button "Record" at bounding box center [551, 128] width 67 height 27
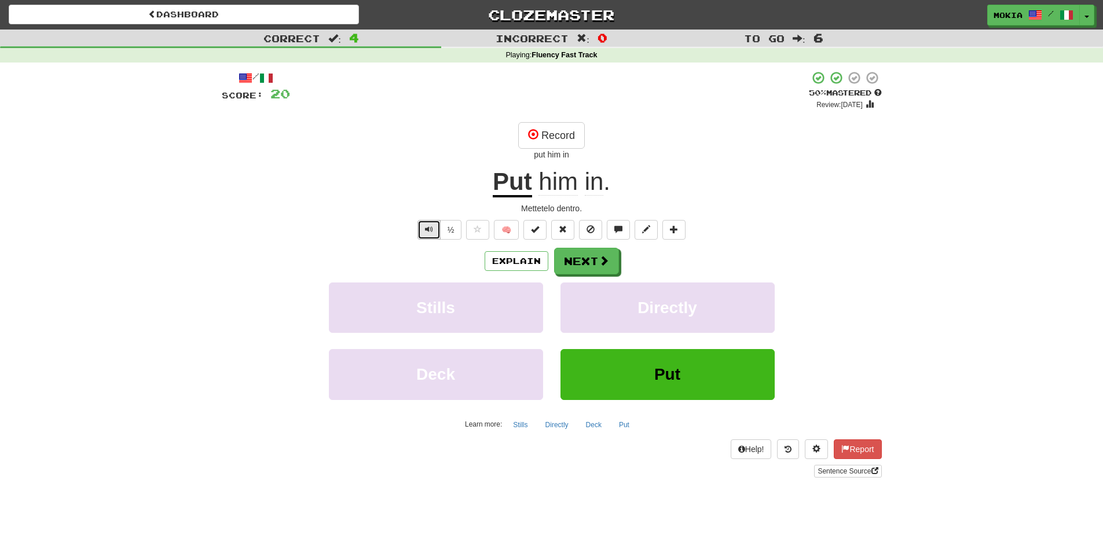
click at [424, 233] on button "Text-to-speech controls" at bounding box center [428, 230] width 23 height 20
click at [590, 262] on button "Next" at bounding box center [587, 261] width 65 height 27
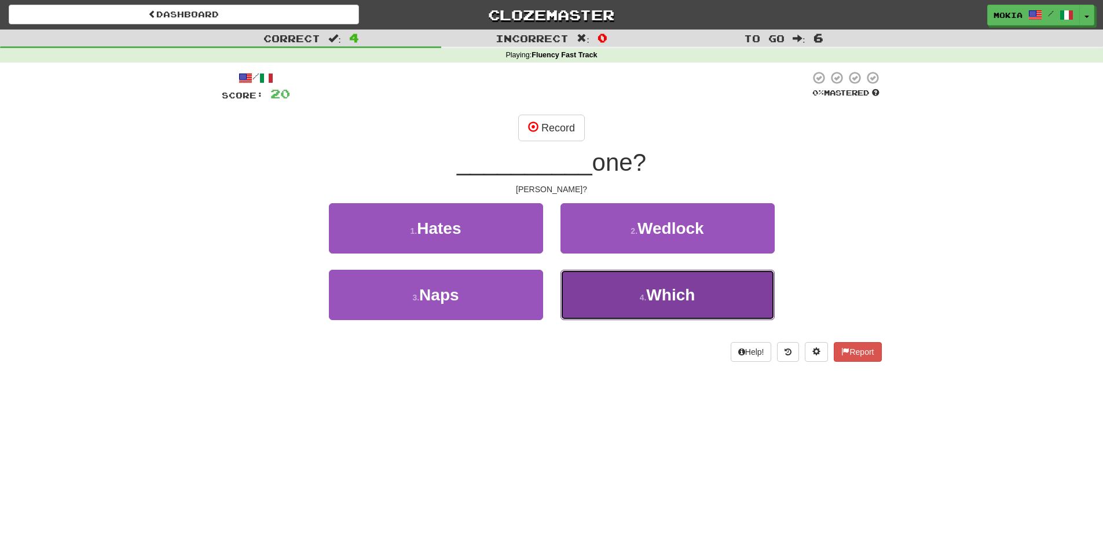
click at [638, 302] on button "4 . Which" at bounding box center [667, 295] width 214 height 50
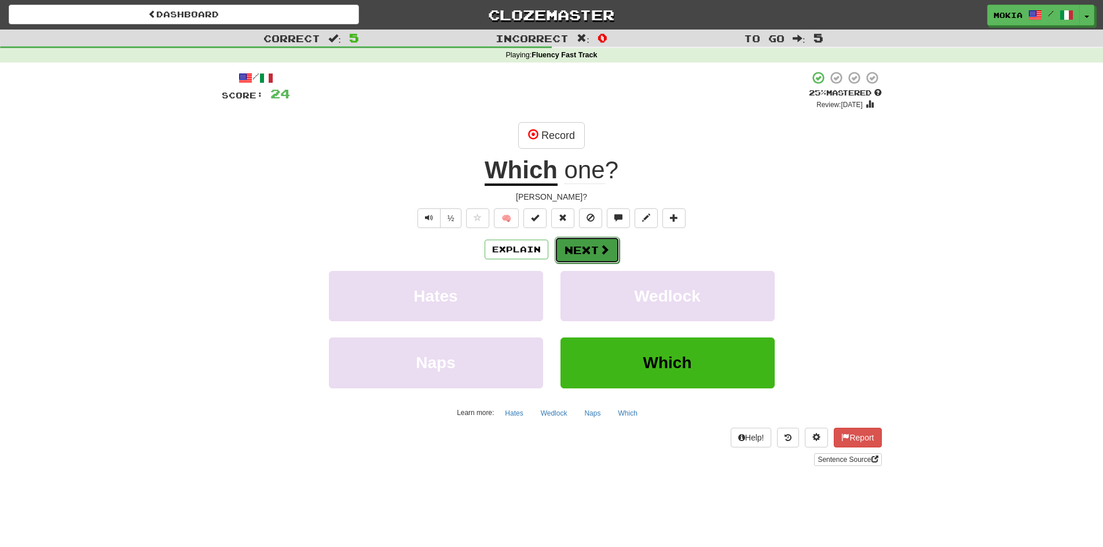
click at [588, 248] on button "Next" at bounding box center [587, 250] width 65 height 27
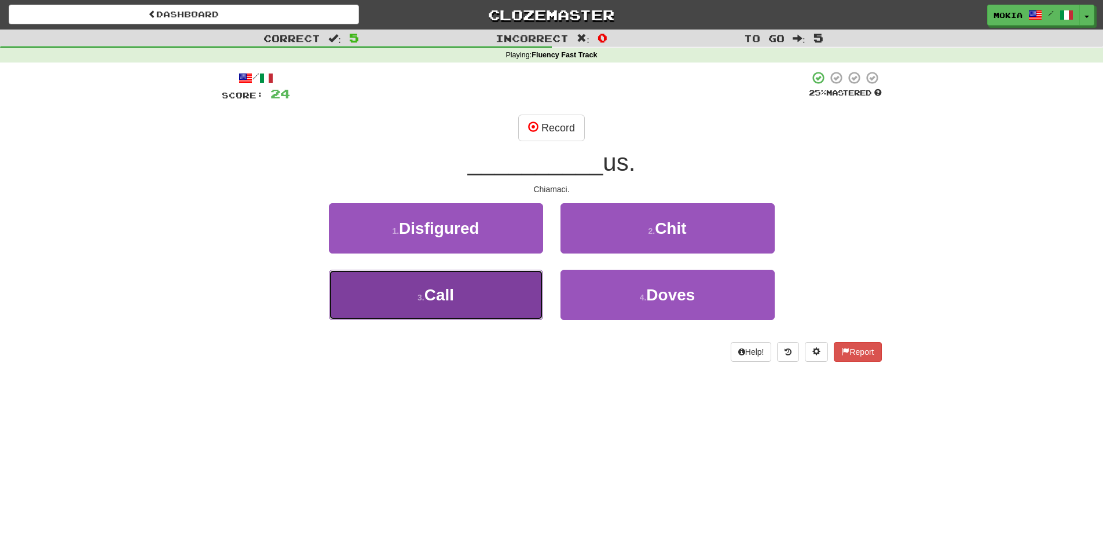
click at [492, 289] on button "3 . Call" at bounding box center [436, 295] width 214 height 50
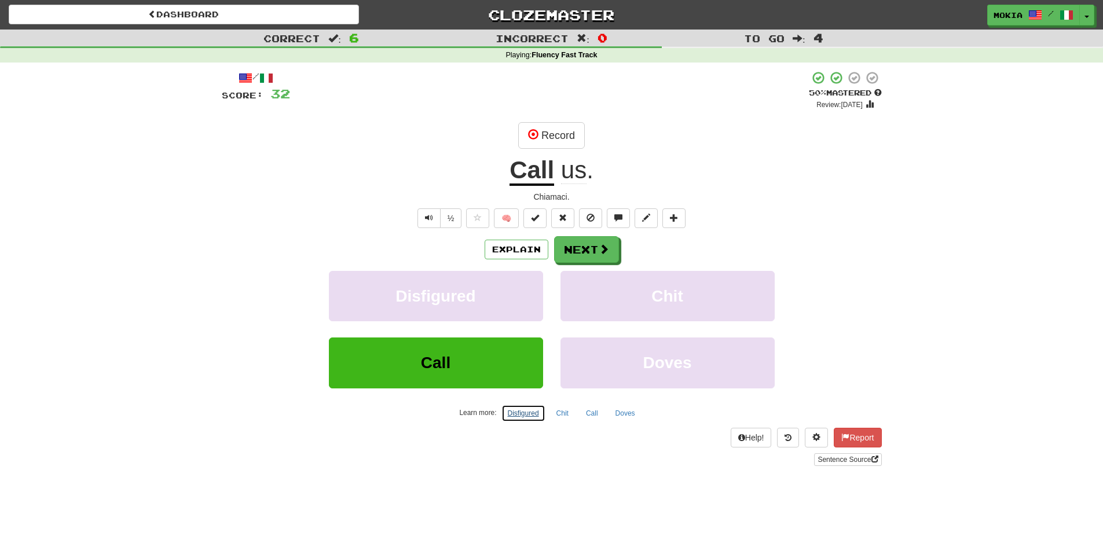
click at [520, 415] on button "Disfigured" at bounding box center [523, 413] width 44 height 17
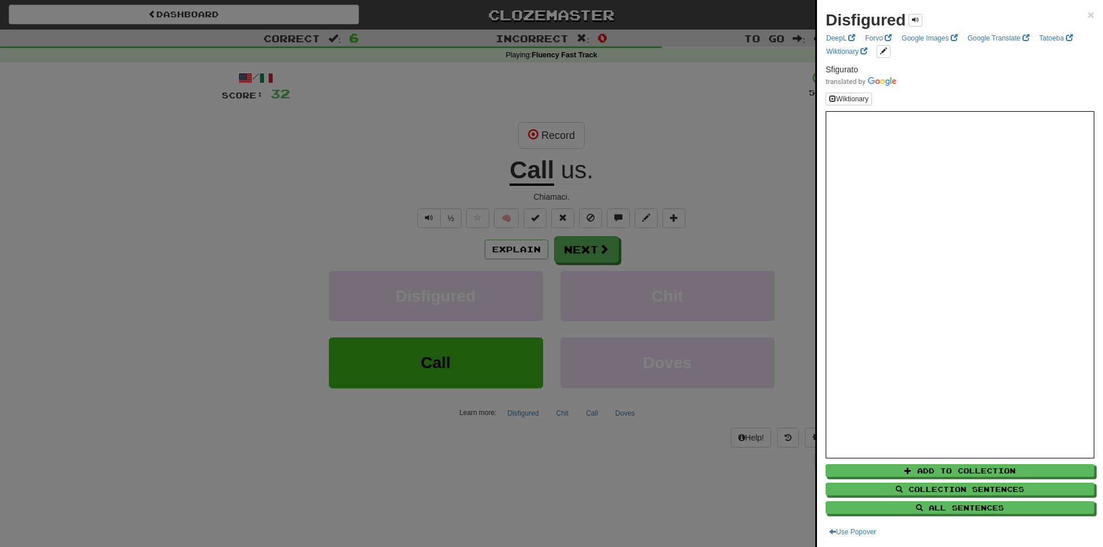
click at [743, 141] on div at bounding box center [551, 273] width 1103 height 547
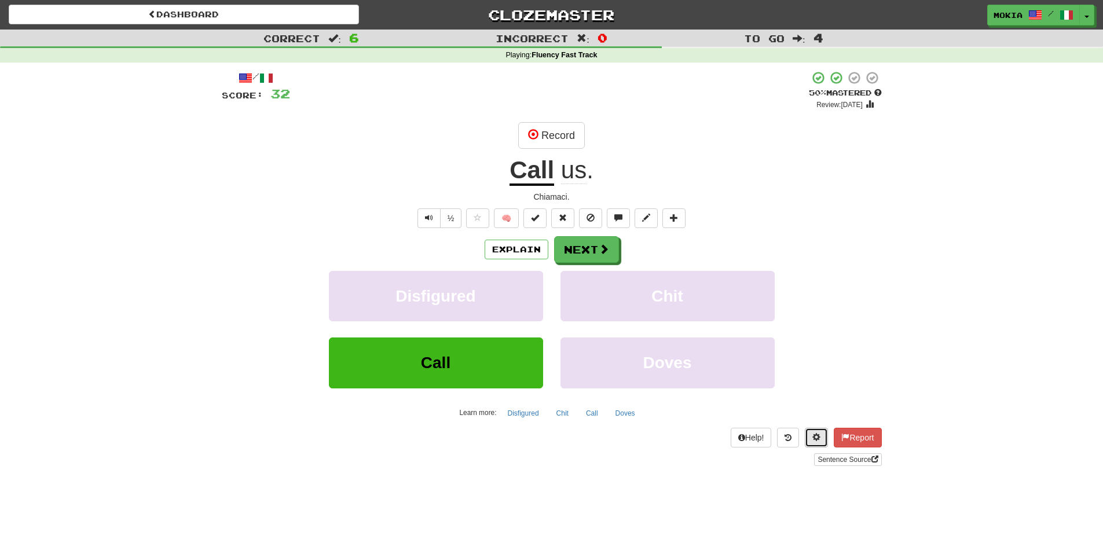
click at [815, 435] on span at bounding box center [816, 437] width 8 height 8
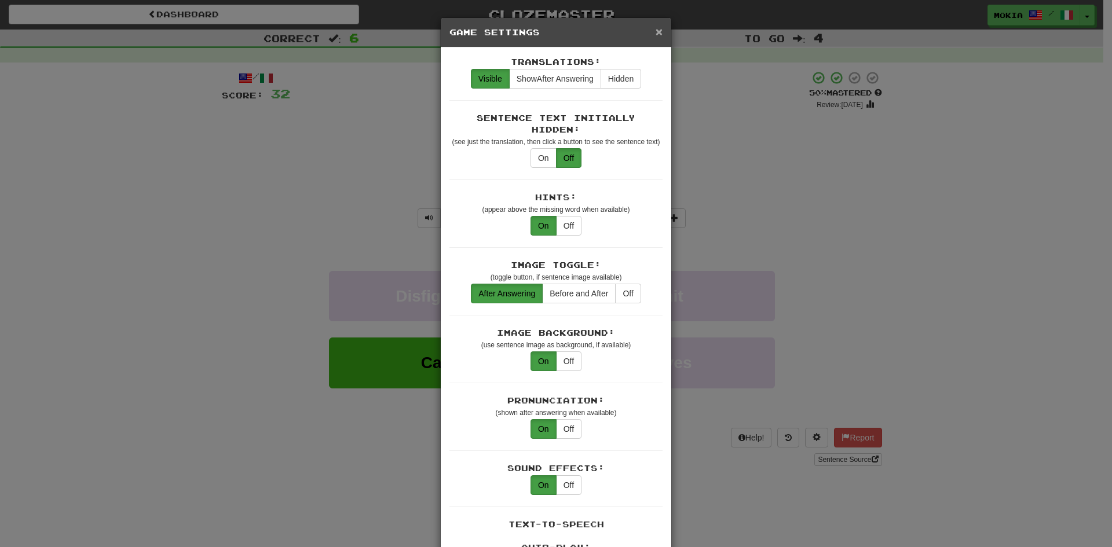
click at [655, 27] on span "×" at bounding box center [658, 31] width 7 height 13
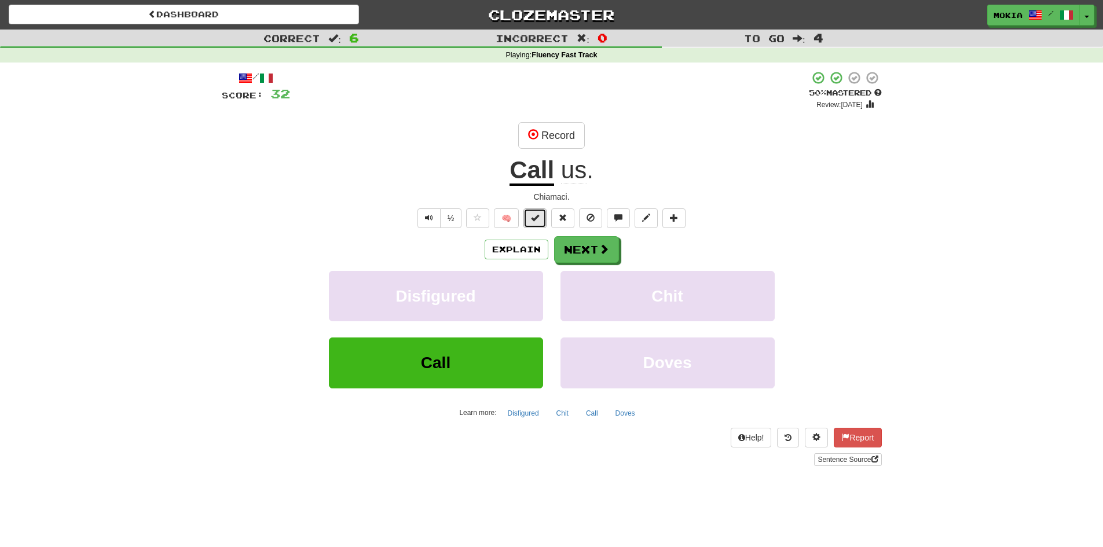
click at [541, 221] on button at bounding box center [534, 218] width 23 height 20
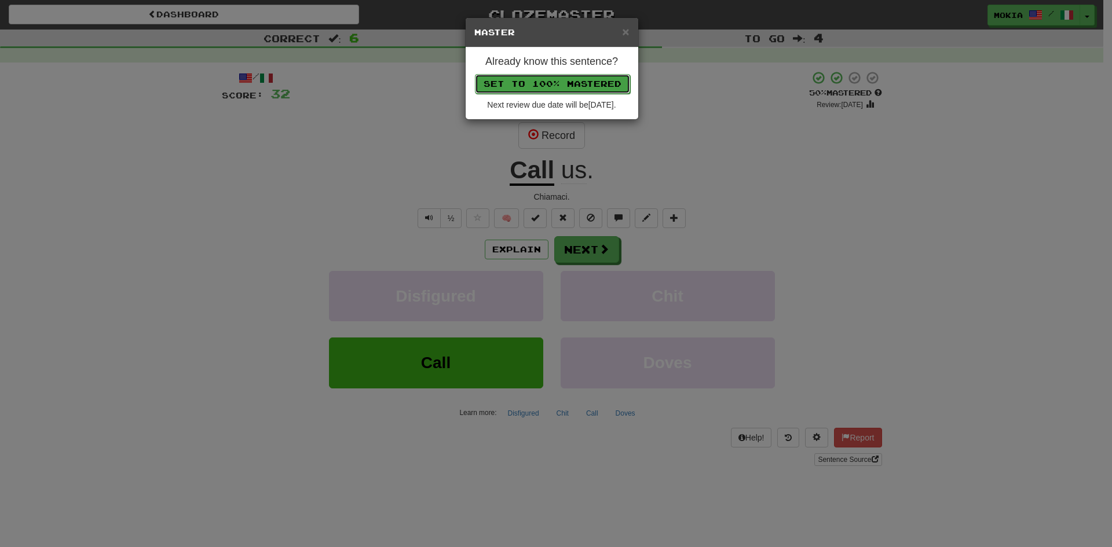
click at [542, 85] on button "Set to 100% Mastered" at bounding box center [552, 84] width 155 height 20
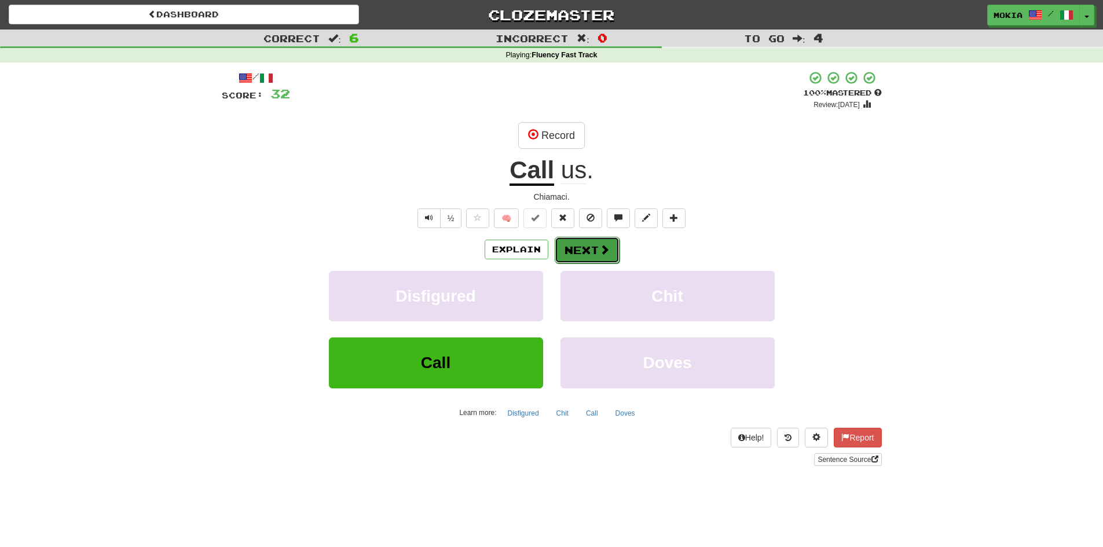
click at [585, 255] on button "Next" at bounding box center [587, 250] width 65 height 27
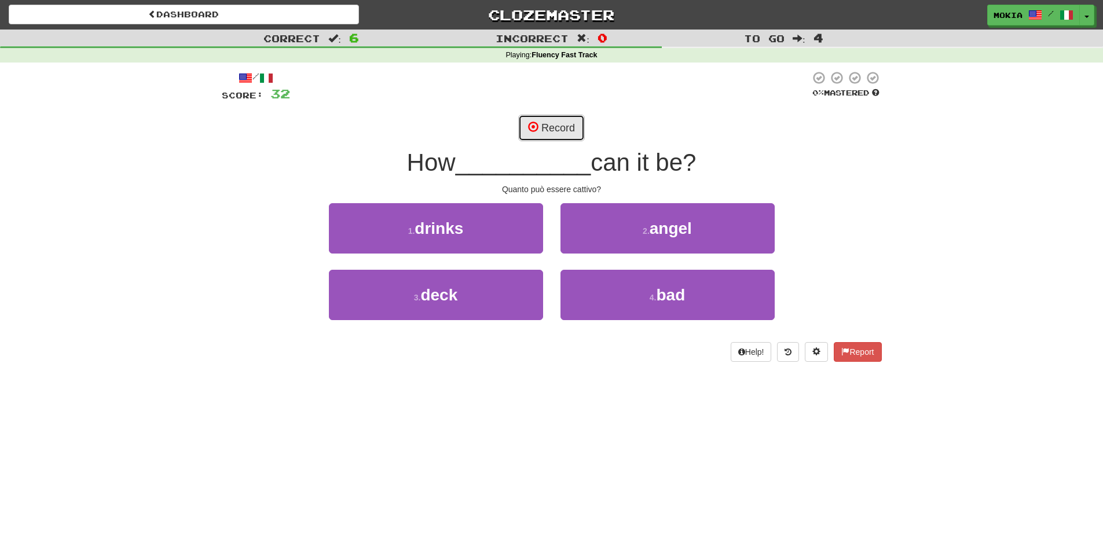
click at [555, 121] on button "Record" at bounding box center [551, 128] width 67 height 27
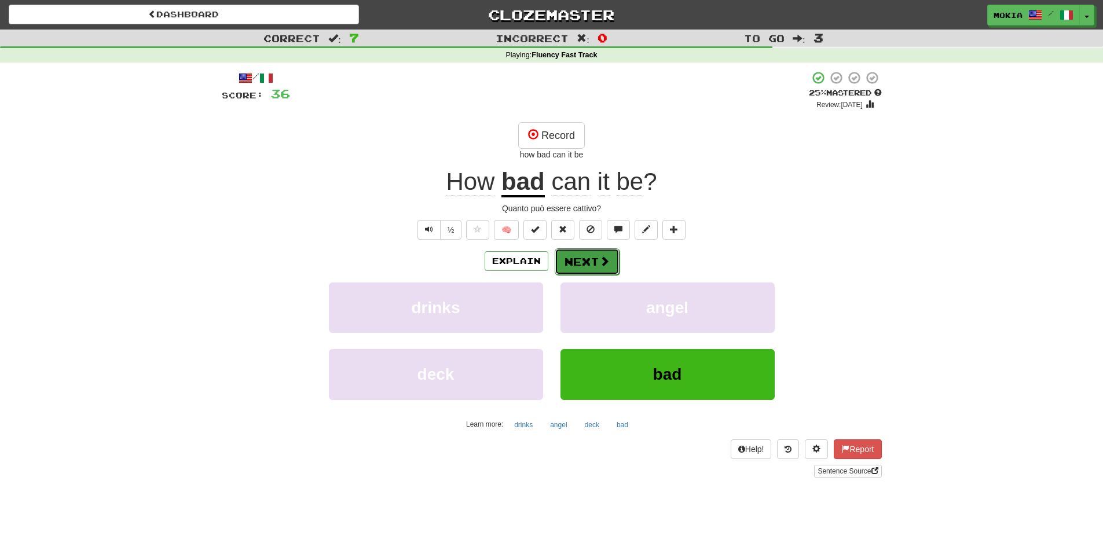
click at [588, 269] on button "Next" at bounding box center [587, 261] width 65 height 27
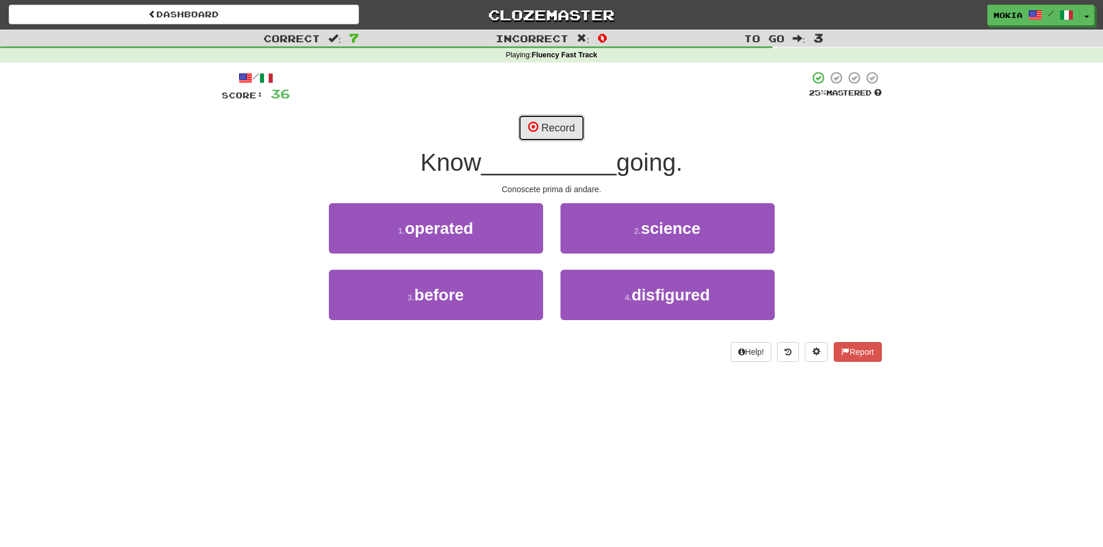
click at [556, 128] on button "Record" at bounding box center [551, 128] width 67 height 27
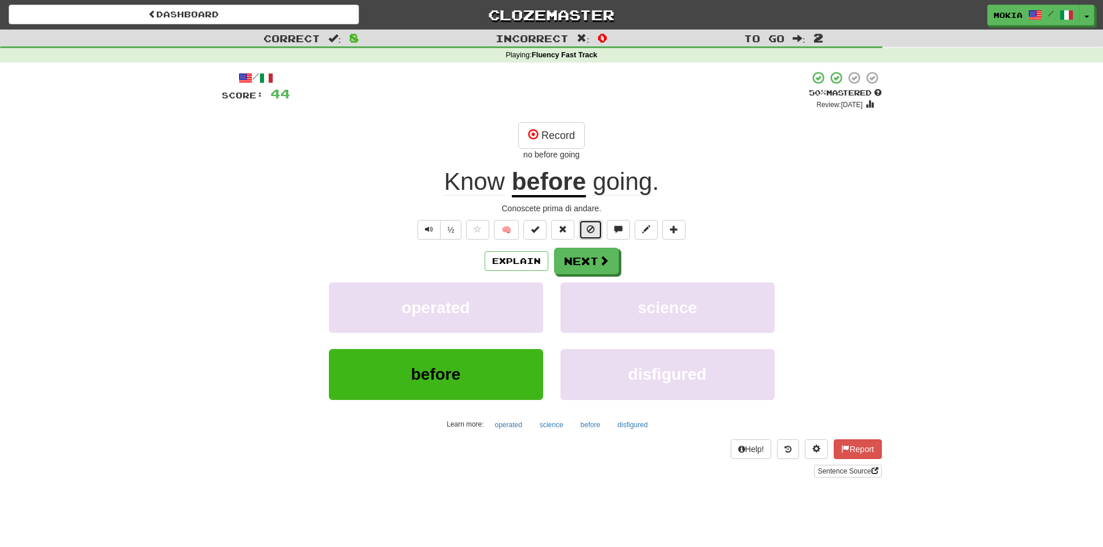
click at [592, 233] on span at bounding box center [590, 229] width 8 height 8
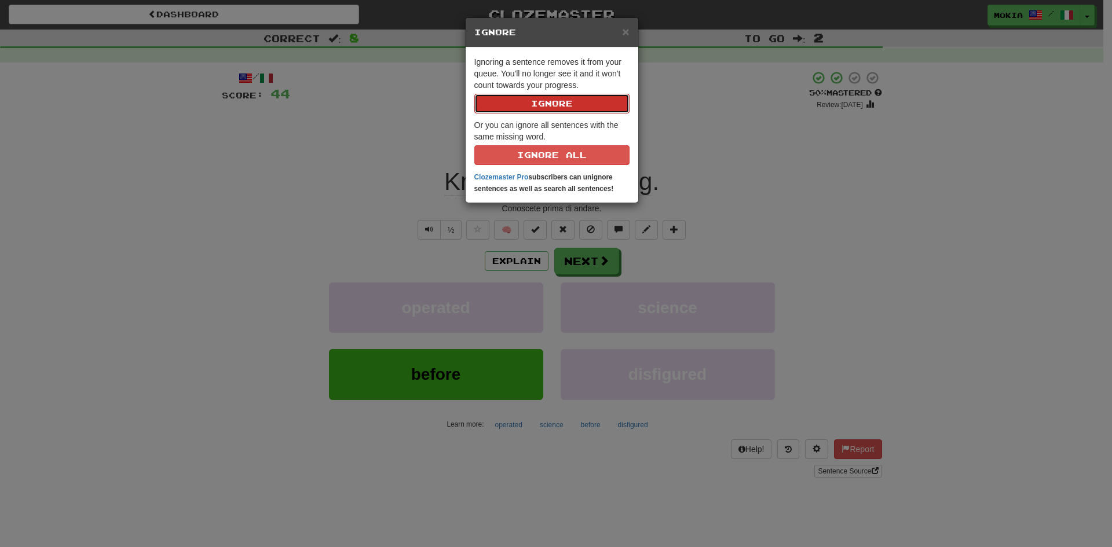
click at [557, 101] on button "Ignore" at bounding box center [551, 104] width 155 height 20
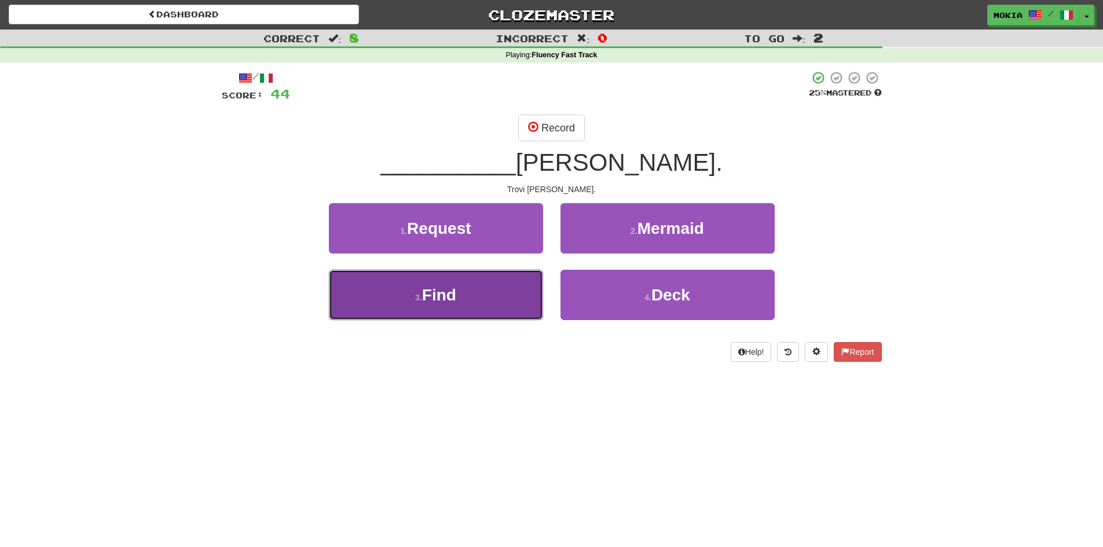
click at [458, 306] on button "3 . Find" at bounding box center [436, 295] width 214 height 50
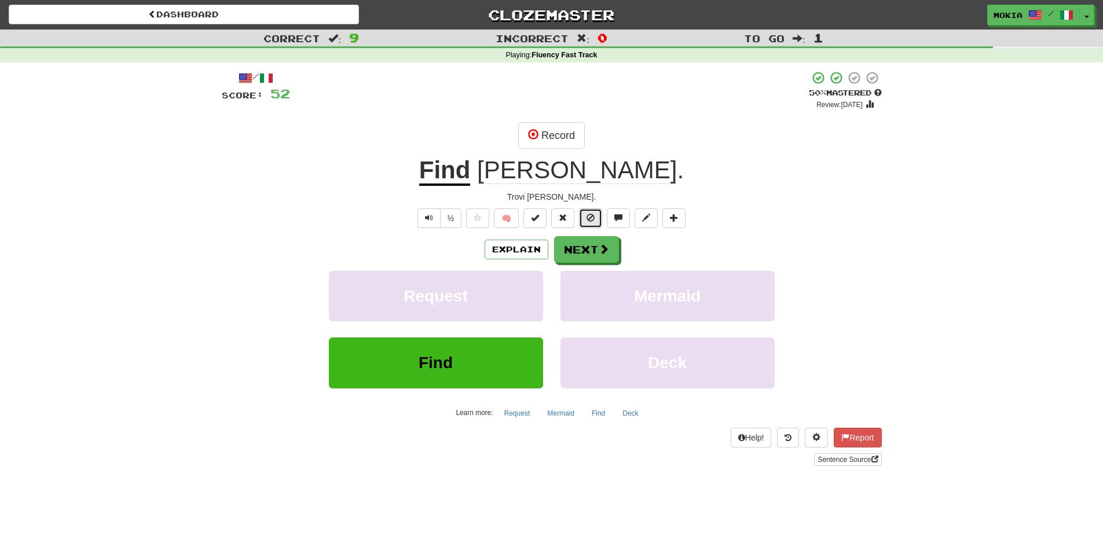
click at [592, 221] on span at bounding box center [590, 218] width 8 height 8
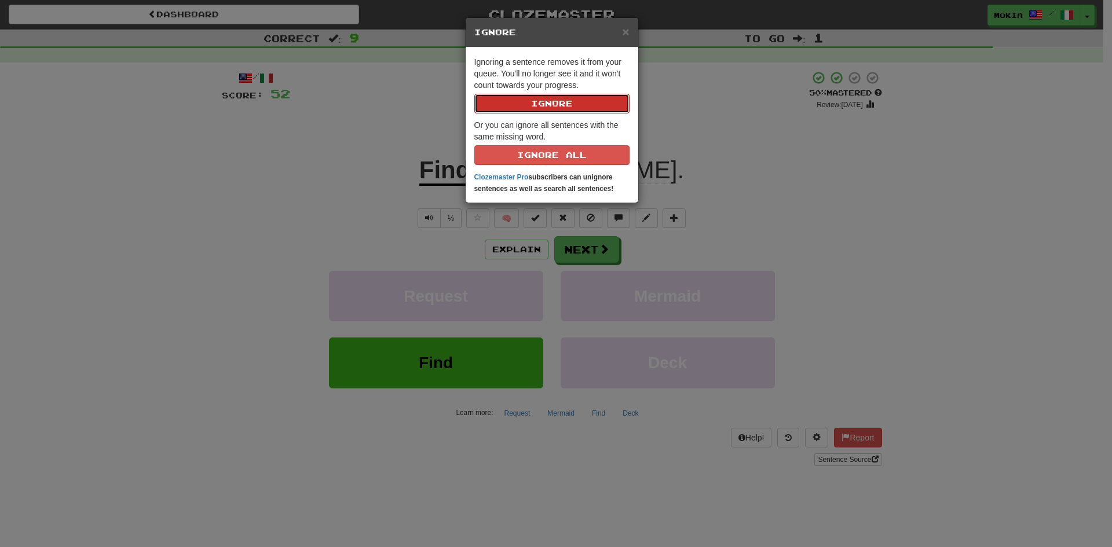
click at [565, 106] on button "Ignore" at bounding box center [551, 104] width 155 height 20
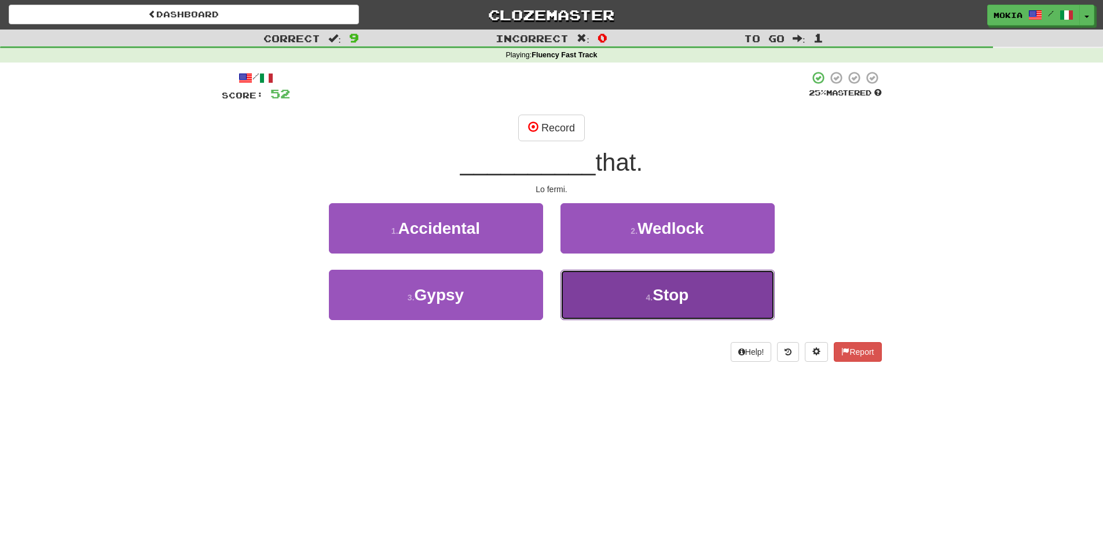
click at [644, 299] on button "4 . Stop" at bounding box center [667, 295] width 214 height 50
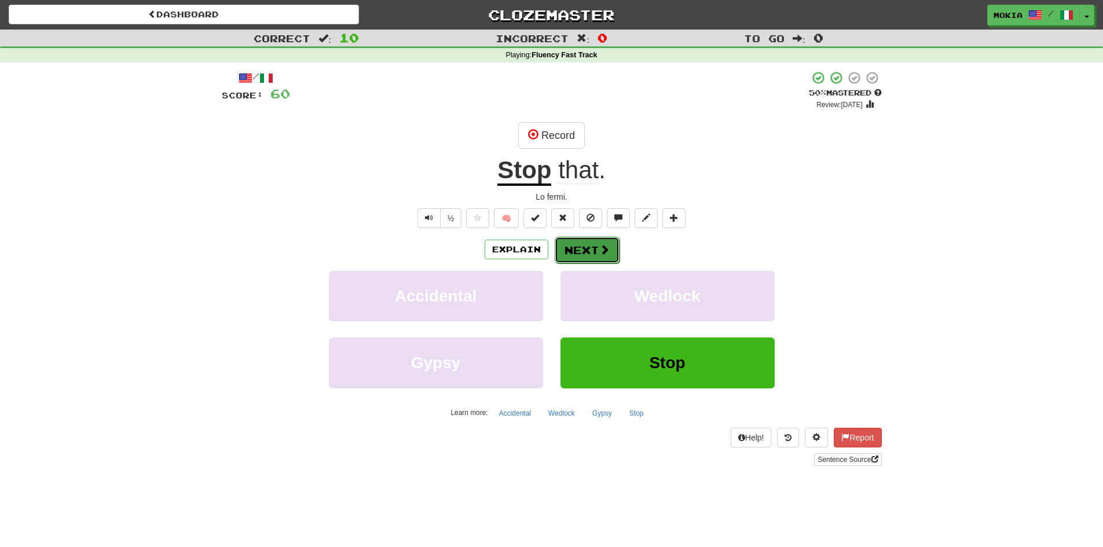
click at [581, 257] on button "Next" at bounding box center [587, 250] width 65 height 27
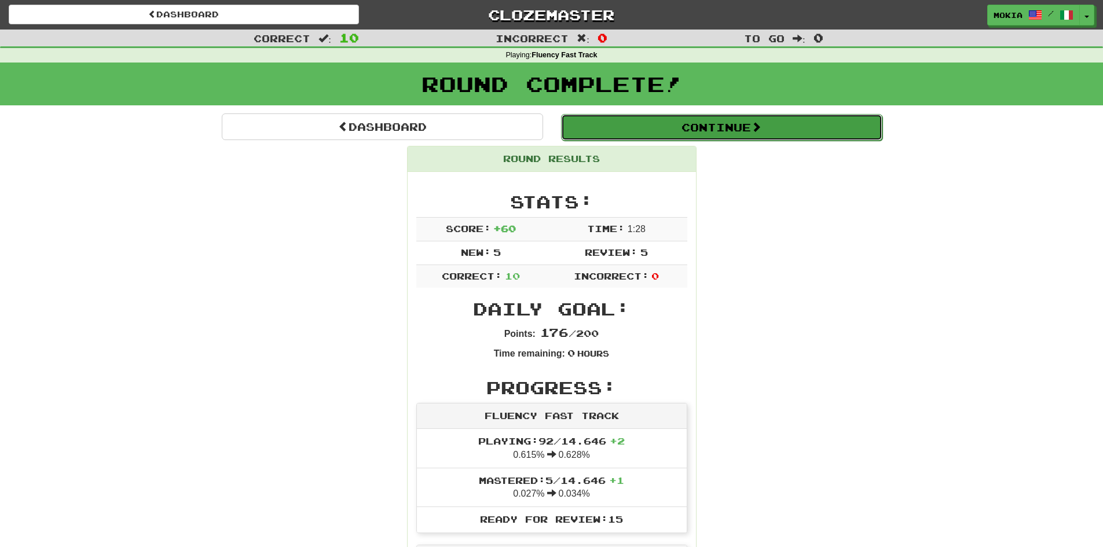
click at [713, 131] on button "Continue" at bounding box center [721, 127] width 321 height 27
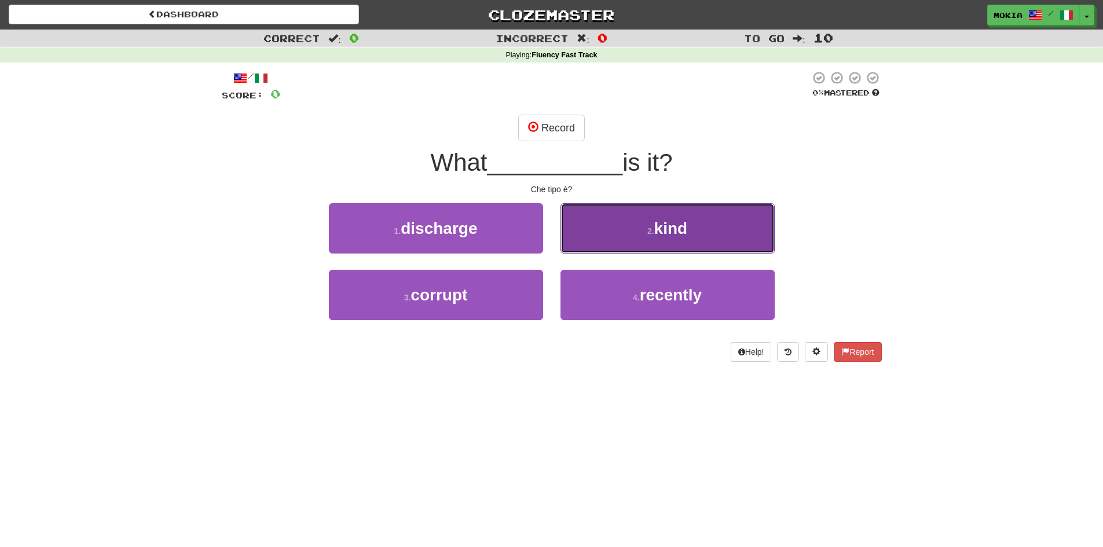
click at [688, 232] on span "kind" at bounding box center [671, 228] width 34 height 18
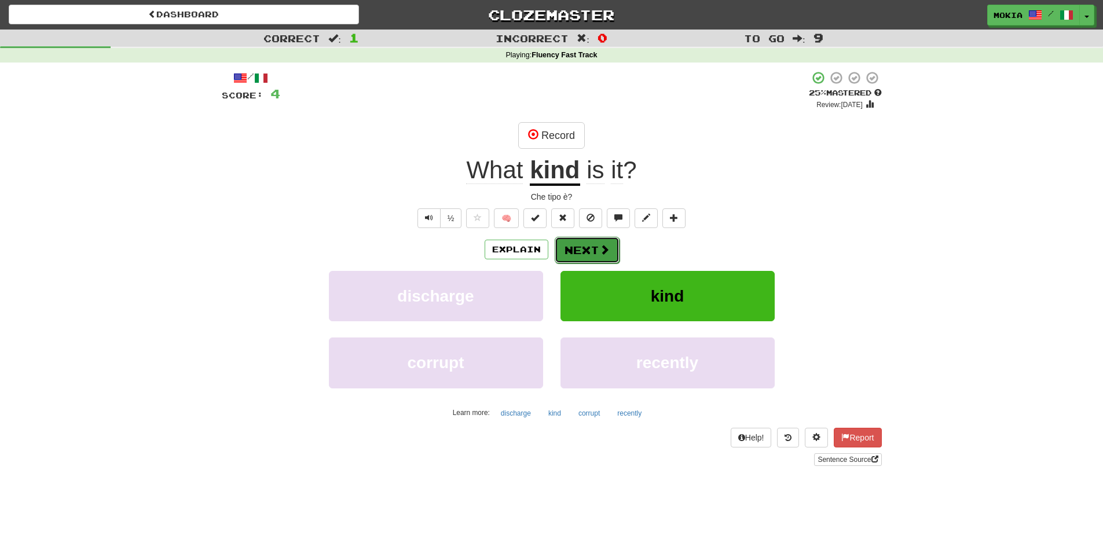
click at [593, 256] on button "Next" at bounding box center [587, 250] width 65 height 27
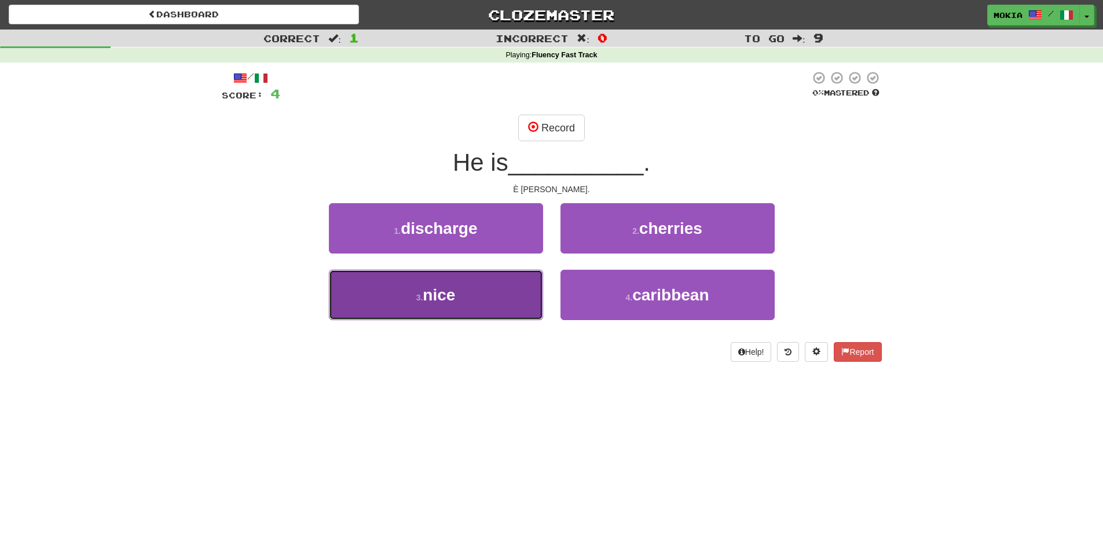
click at [471, 305] on button "3 . nice" at bounding box center [436, 295] width 214 height 50
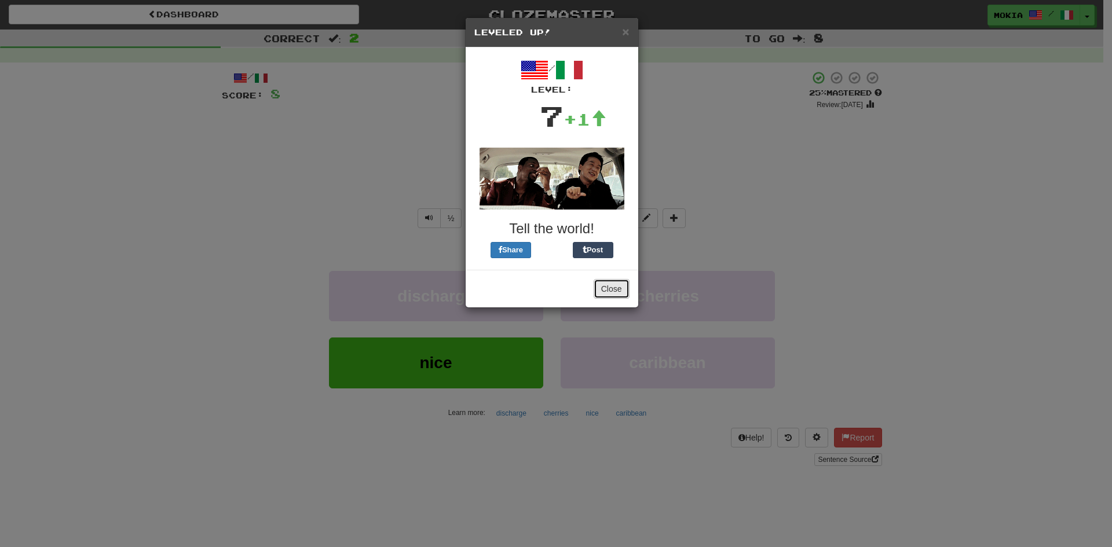
click at [611, 292] on button "Close" at bounding box center [611, 289] width 36 height 20
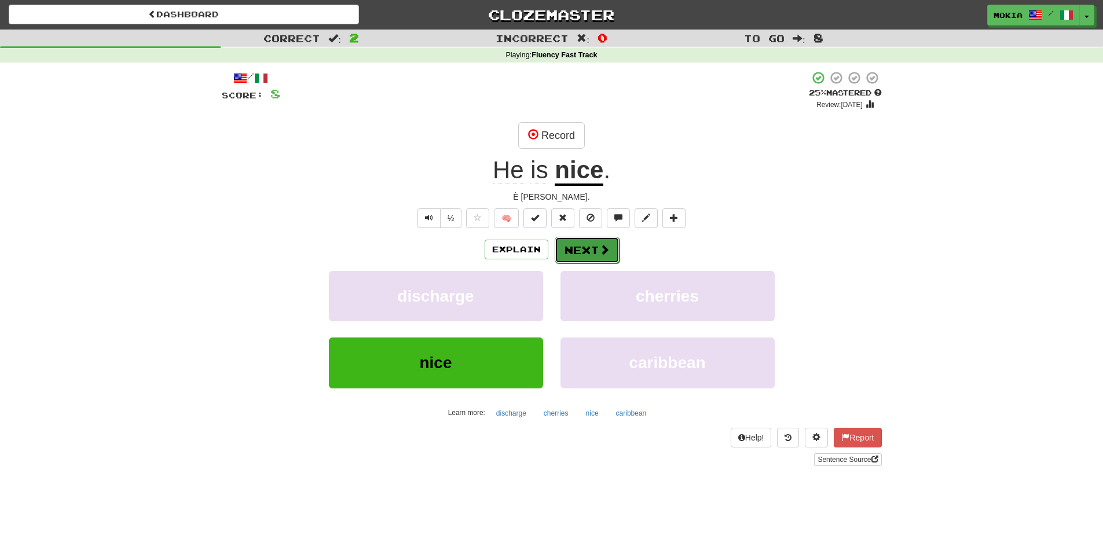
click at [607, 252] on span at bounding box center [604, 249] width 10 height 10
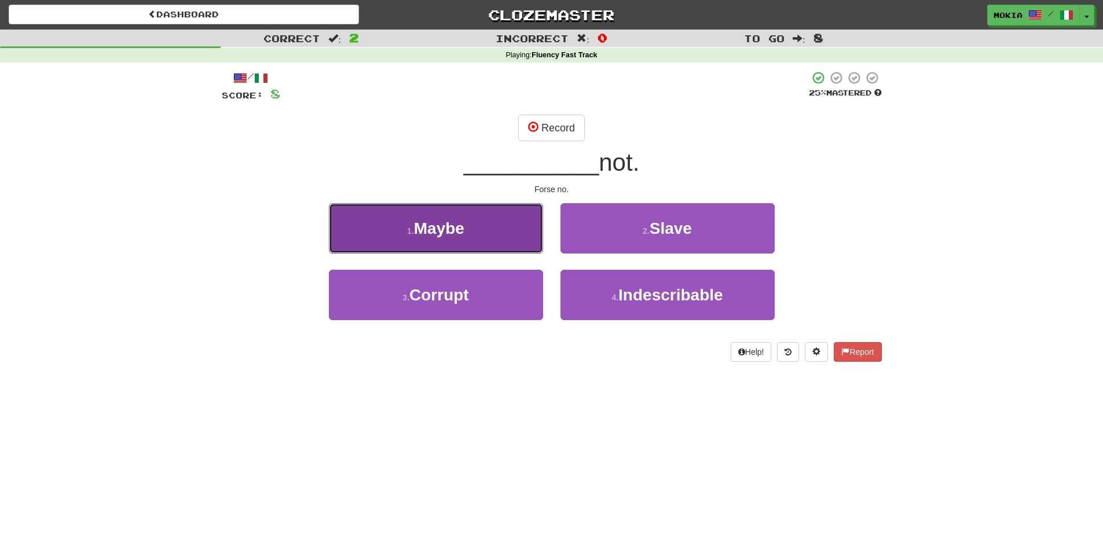
click at [442, 232] on span "Maybe" at bounding box center [439, 228] width 50 height 18
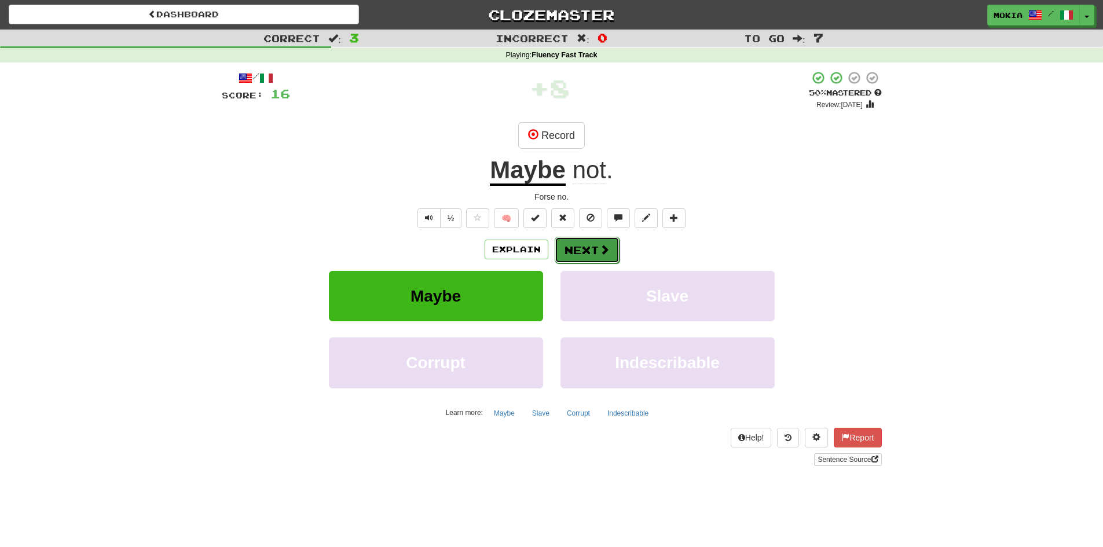
click at [594, 254] on button "Next" at bounding box center [587, 250] width 65 height 27
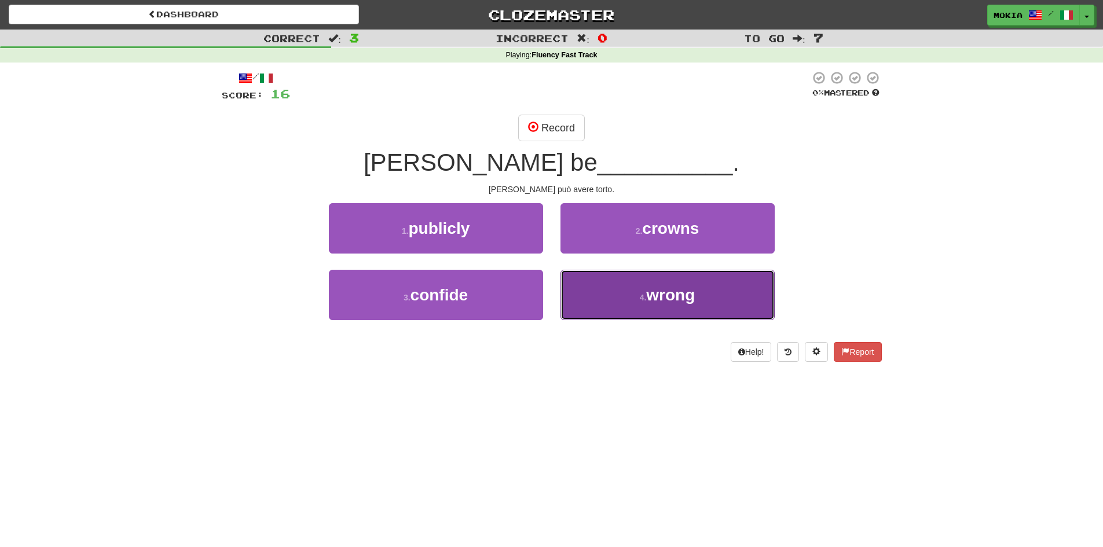
click at [644, 313] on button "4 . wrong" at bounding box center [667, 295] width 214 height 50
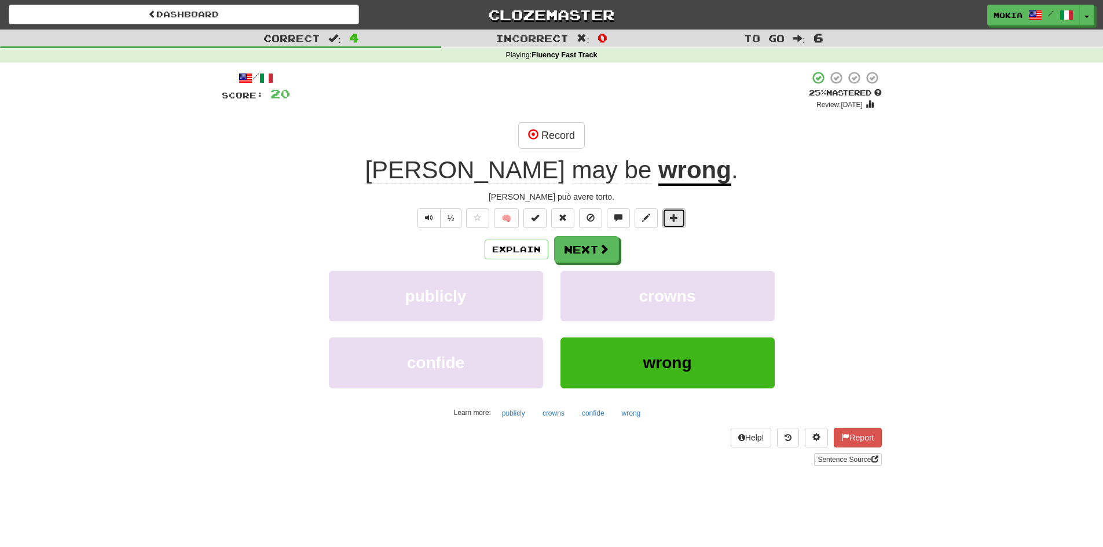
click at [672, 223] on button at bounding box center [673, 218] width 23 height 20
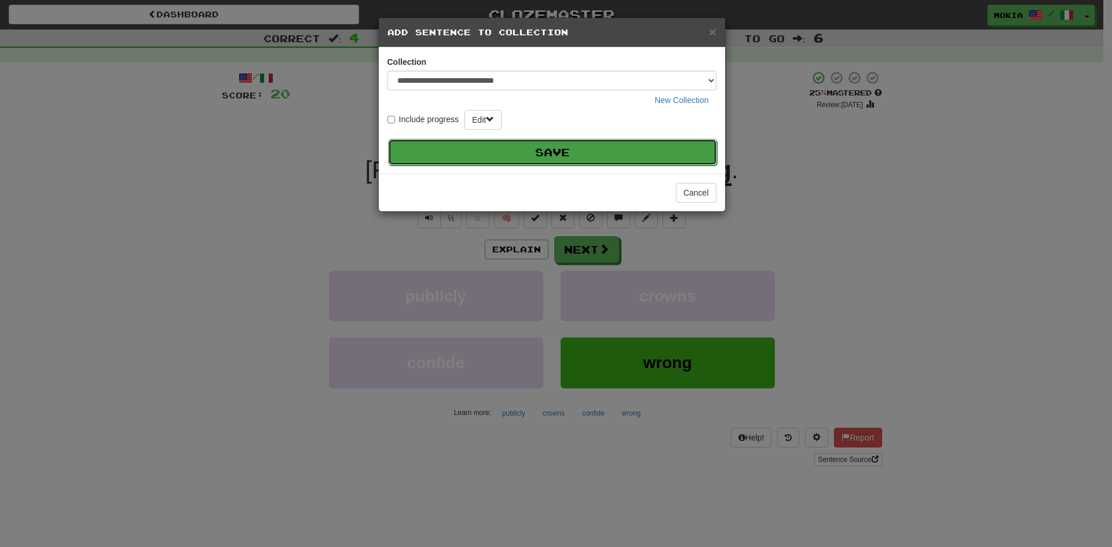
click at [581, 152] on button "Save" at bounding box center [552, 152] width 329 height 27
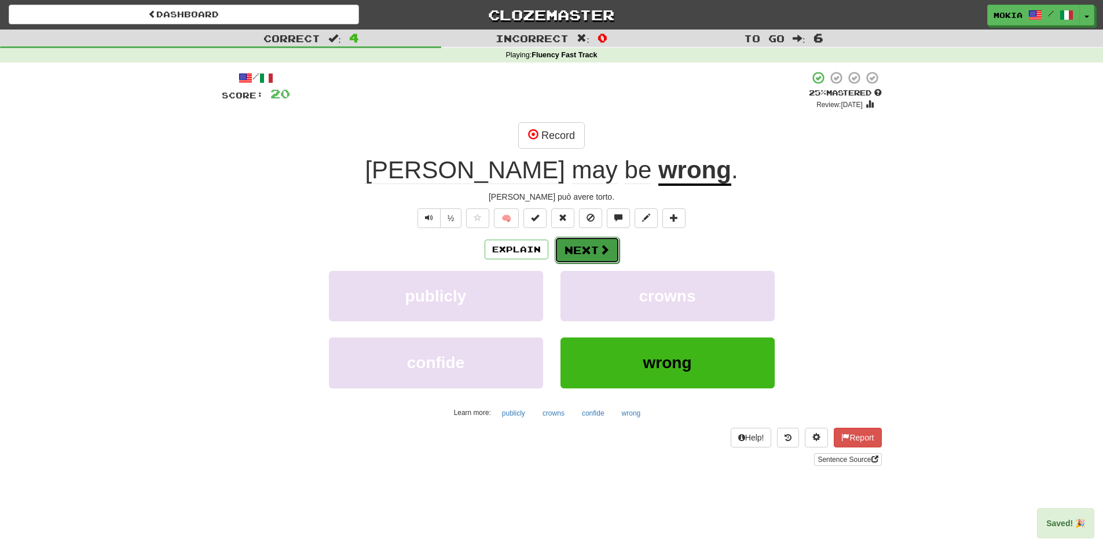
click at [585, 253] on button "Next" at bounding box center [587, 250] width 65 height 27
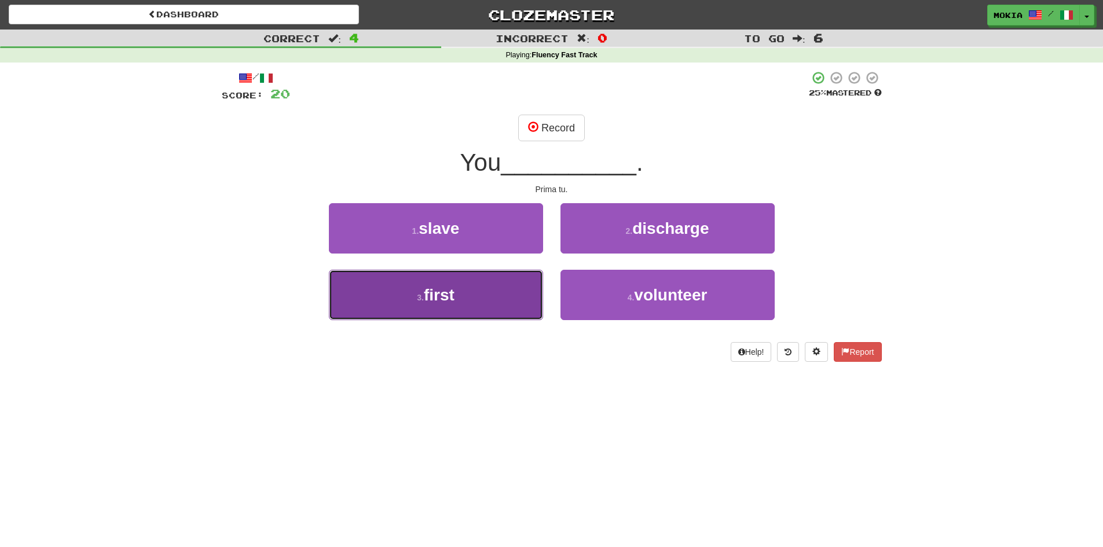
click at [453, 306] on button "3 . first" at bounding box center [436, 295] width 214 height 50
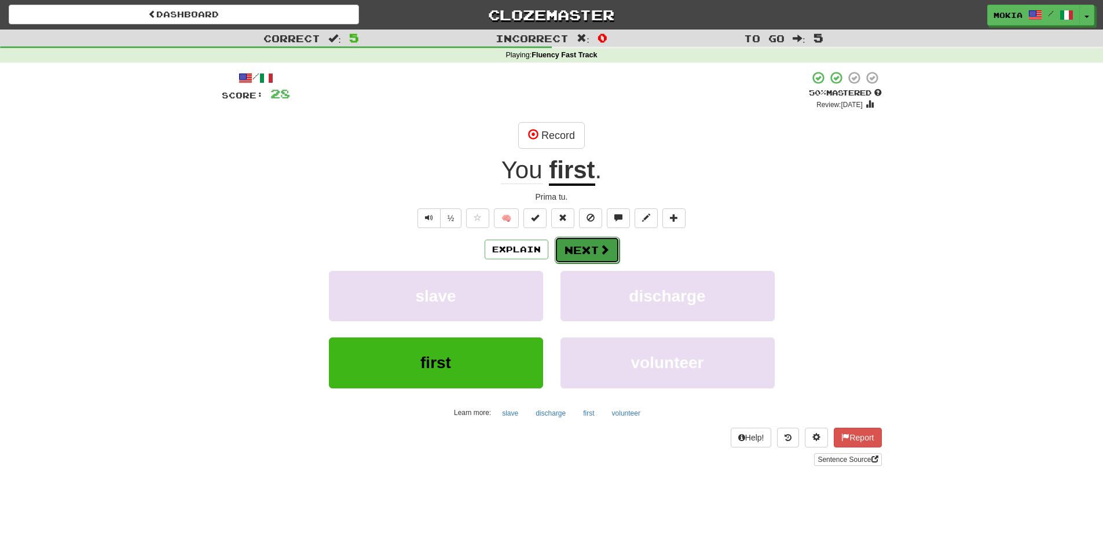
click at [599, 254] on span at bounding box center [604, 249] width 10 height 10
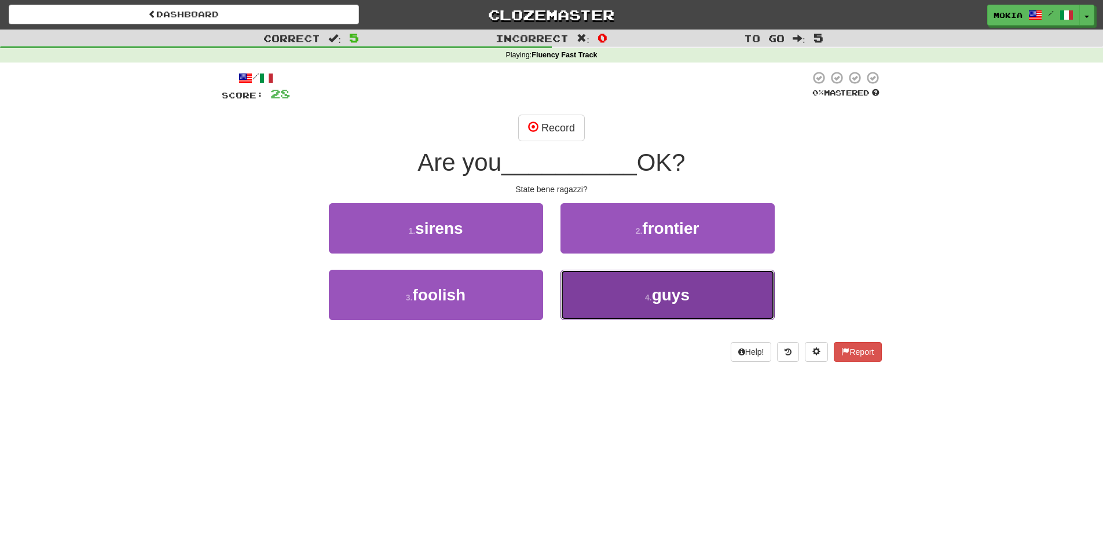
click at [673, 304] on button "4 . guys" at bounding box center [667, 295] width 214 height 50
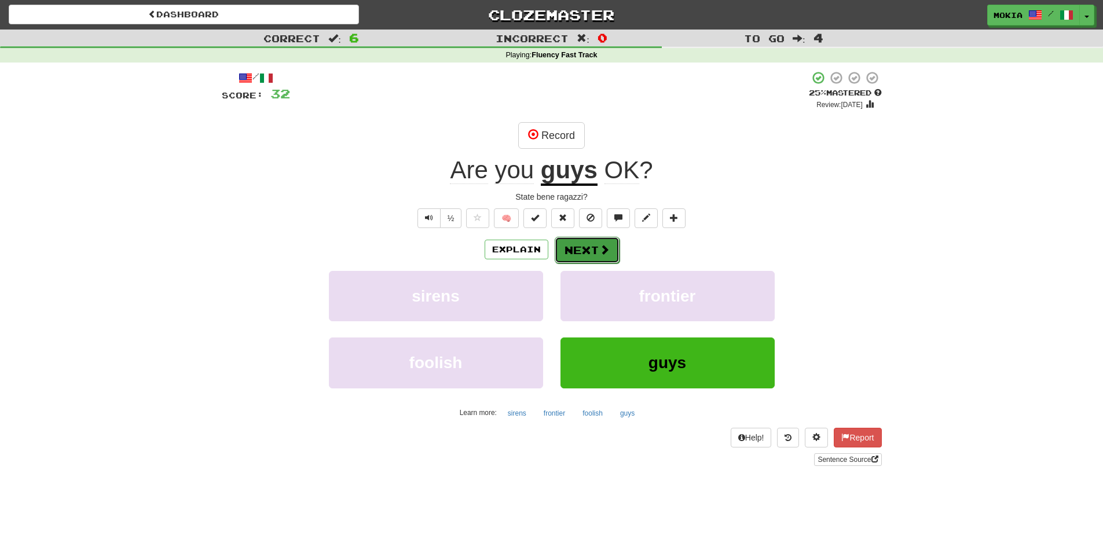
click at [591, 251] on button "Next" at bounding box center [587, 250] width 65 height 27
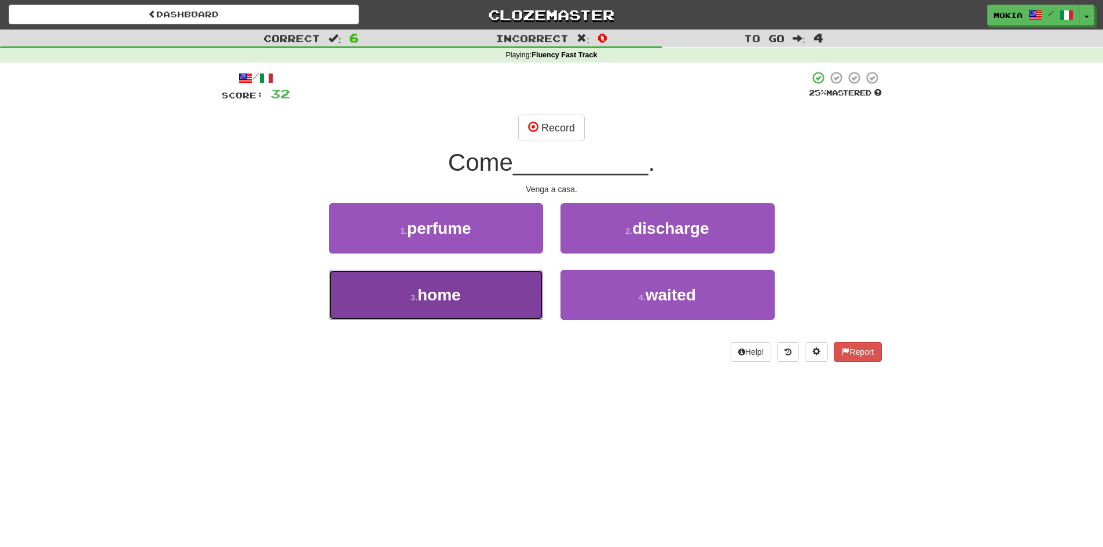
click at [470, 307] on button "3 . home" at bounding box center [436, 295] width 214 height 50
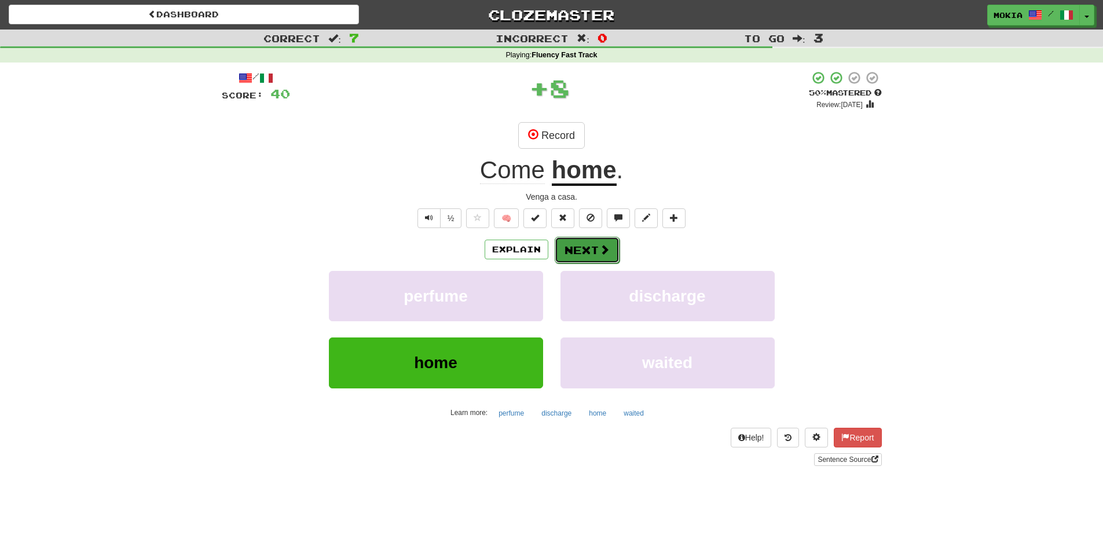
click at [591, 248] on button "Next" at bounding box center [587, 250] width 65 height 27
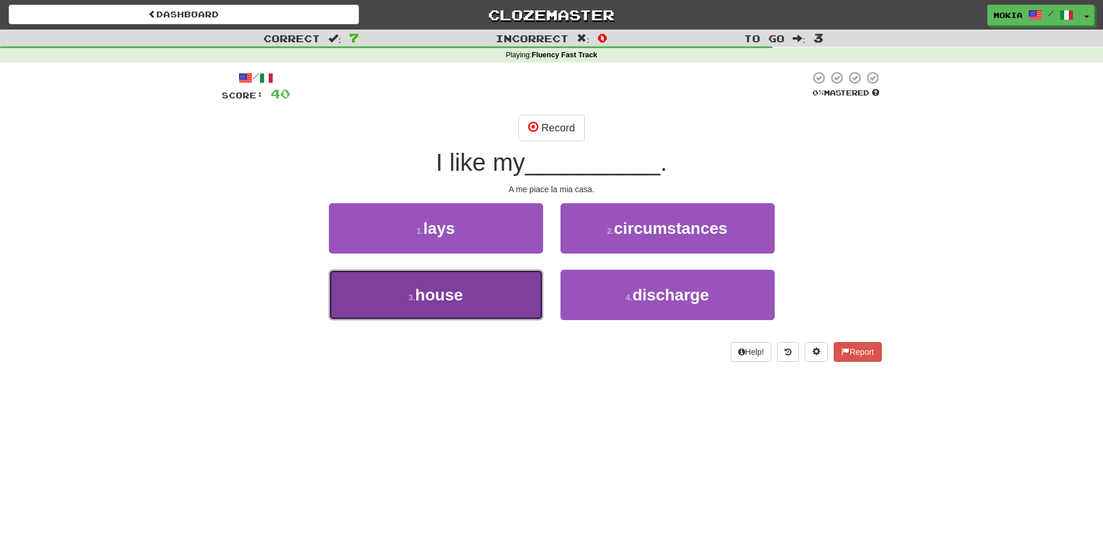
click at [469, 306] on button "3 . house" at bounding box center [436, 295] width 214 height 50
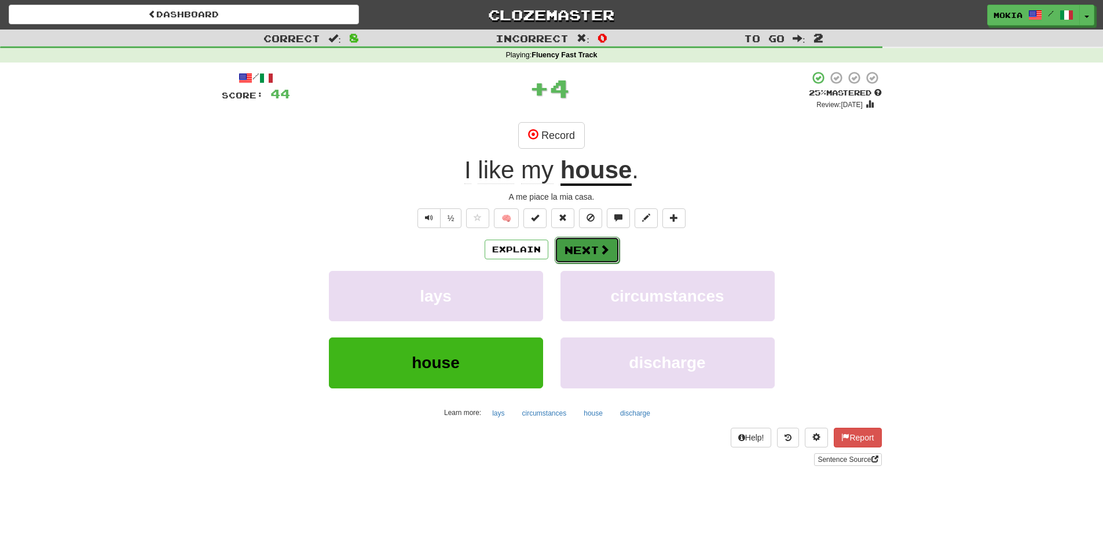
click at [580, 247] on button "Next" at bounding box center [587, 250] width 65 height 27
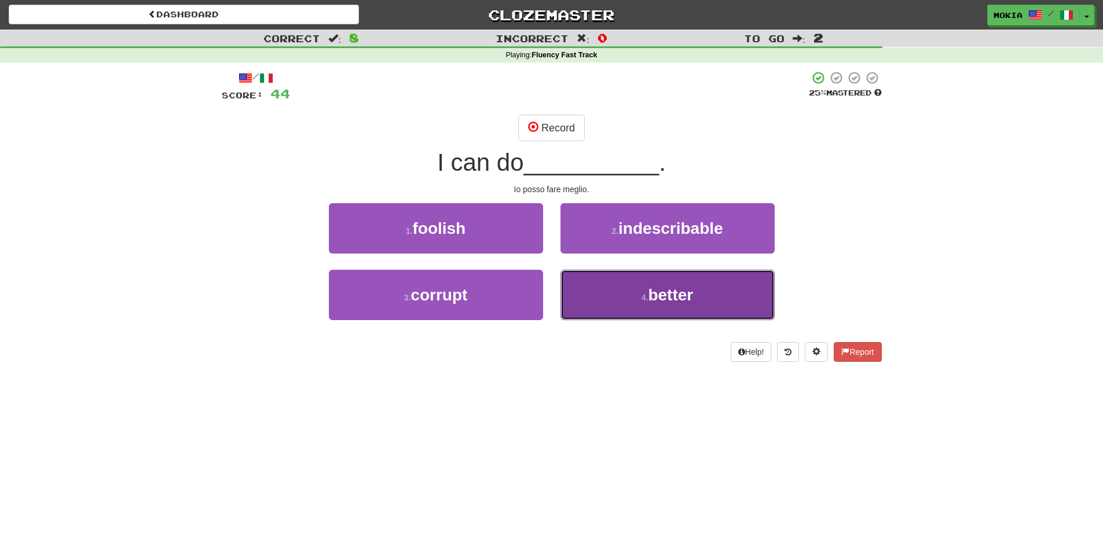
click at [681, 303] on span "better" at bounding box center [670, 295] width 45 height 18
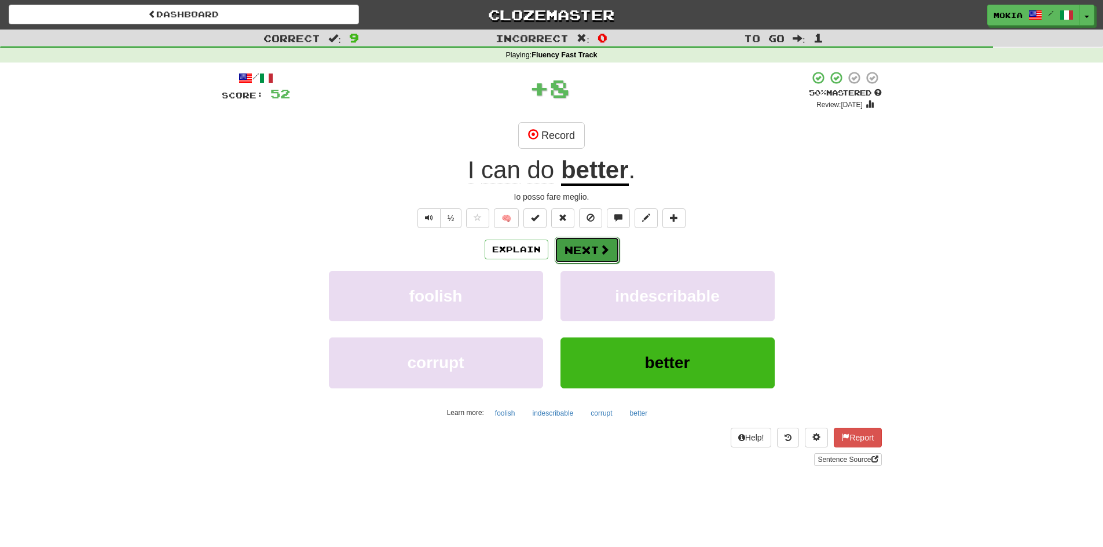
click at [581, 256] on button "Next" at bounding box center [587, 250] width 65 height 27
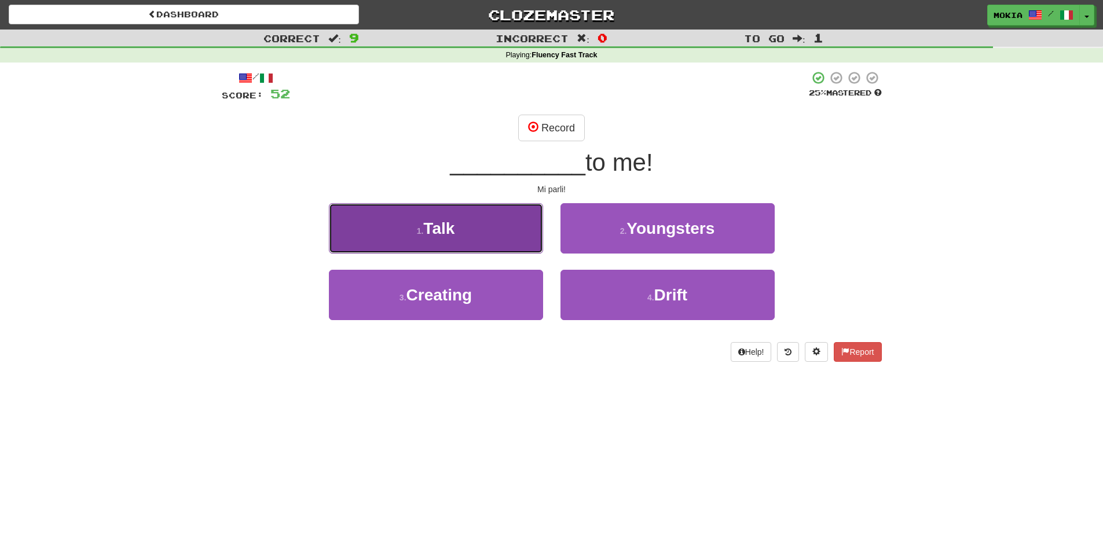
click at [467, 239] on button "1 . Talk" at bounding box center [436, 228] width 214 height 50
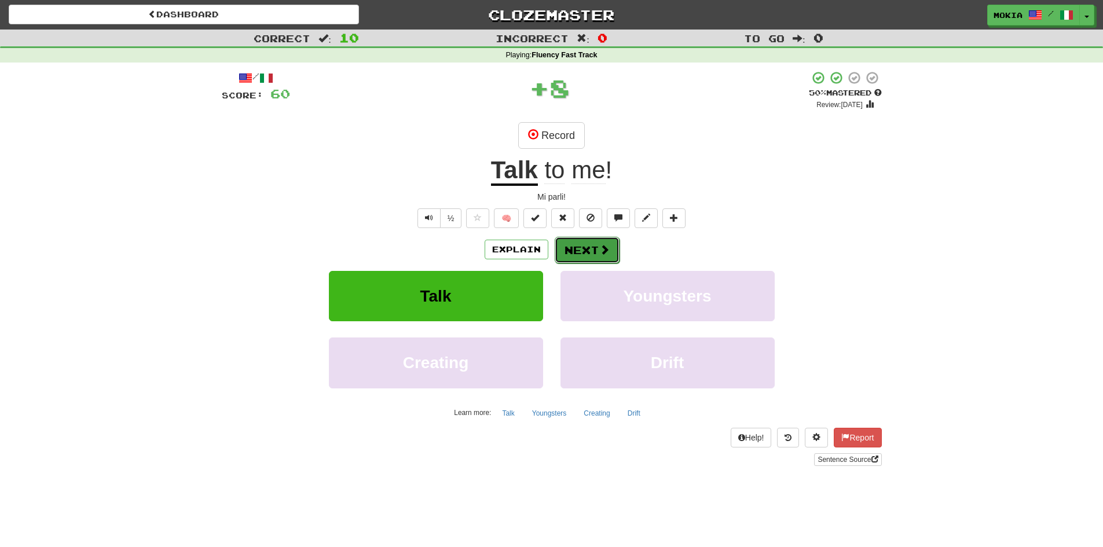
click at [595, 254] on button "Next" at bounding box center [587, 250] width 65 height 27
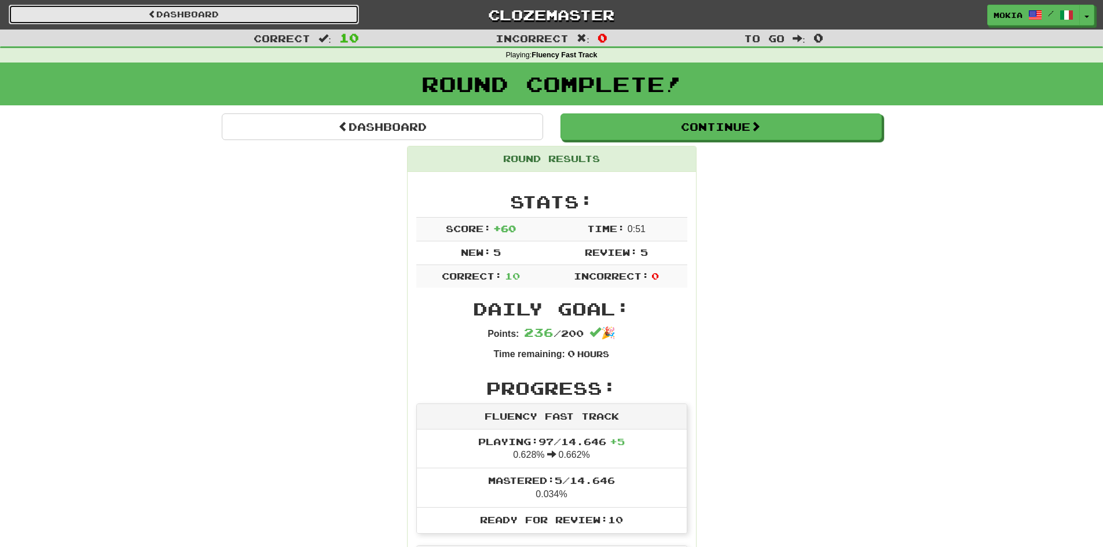
click at [189, 12] on link "Dashboard" at bounding box center [184, 15] width 350 height 20
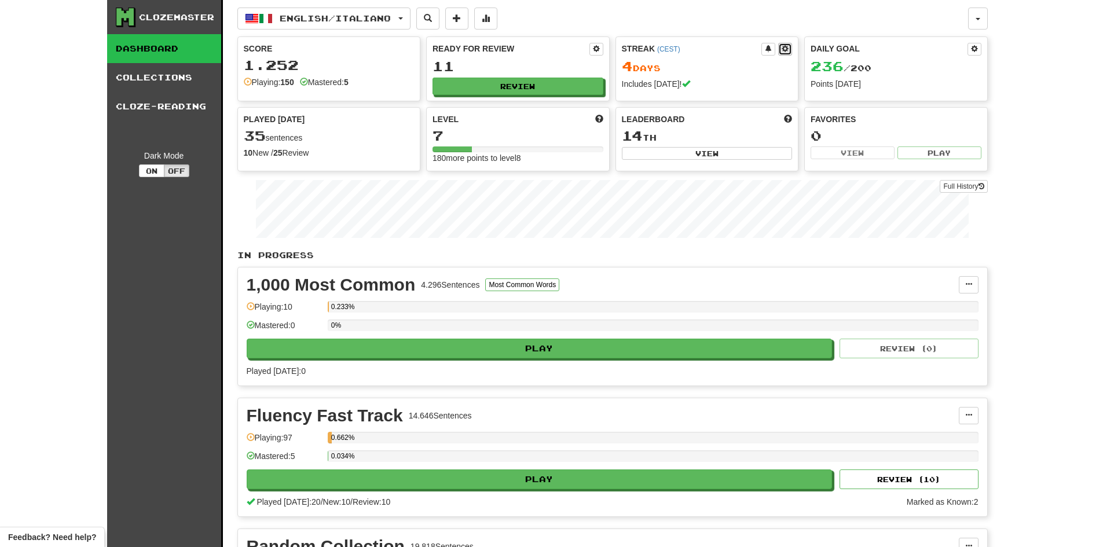
click at [782, 50] on span at bounding box center [785, 48] width 7 height 7
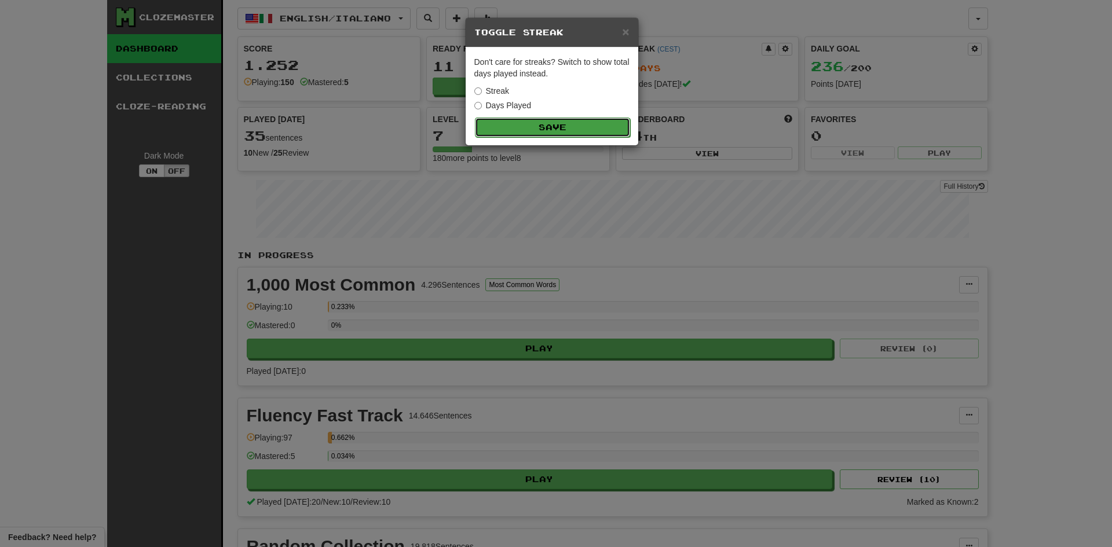
click at [569, 128] on button "Save" at bounding box center [552, 128] width 155 height 20
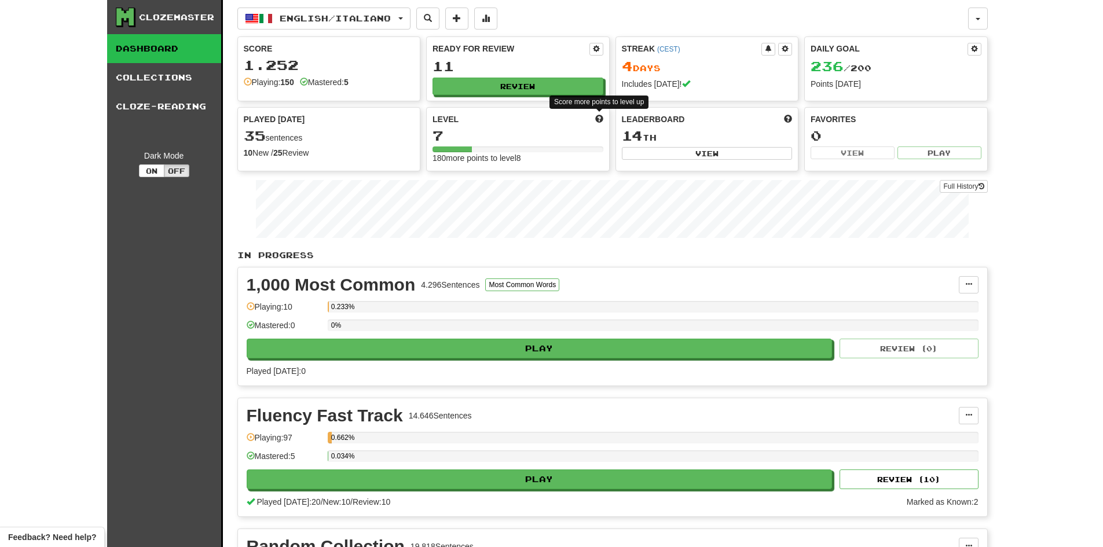
click at [600, 120] on span at bounding box center [599, 119] width 8 height 8
click at [597, 119] on span at bounding box center [599, 119] width 8 height 8
click at [490, 20] on span at bounding box center [486, 18] width 8 height 8
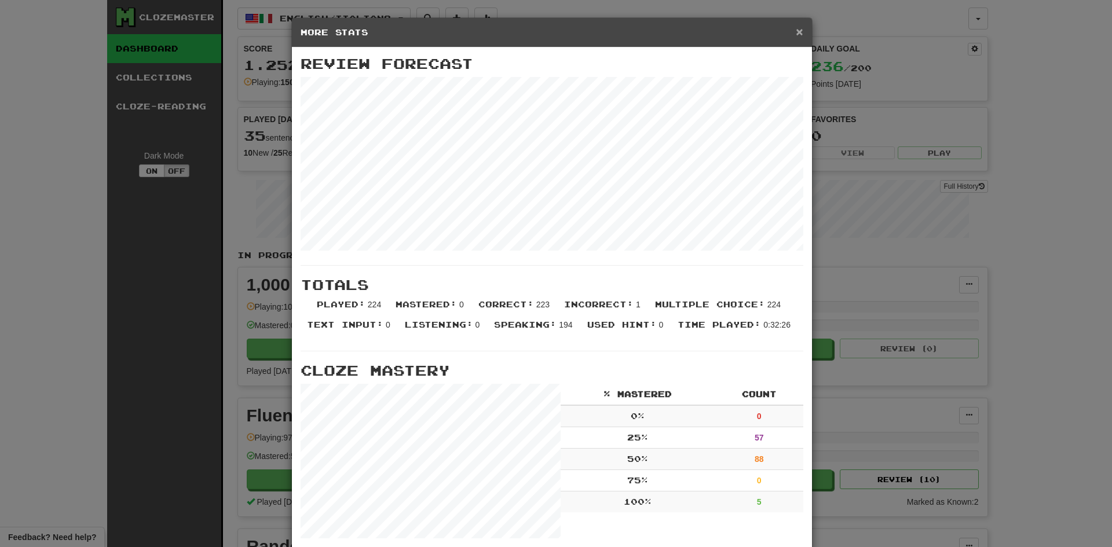
click at [797, 32] on span "×" at bounding box center [799, 31] width 7 height 13
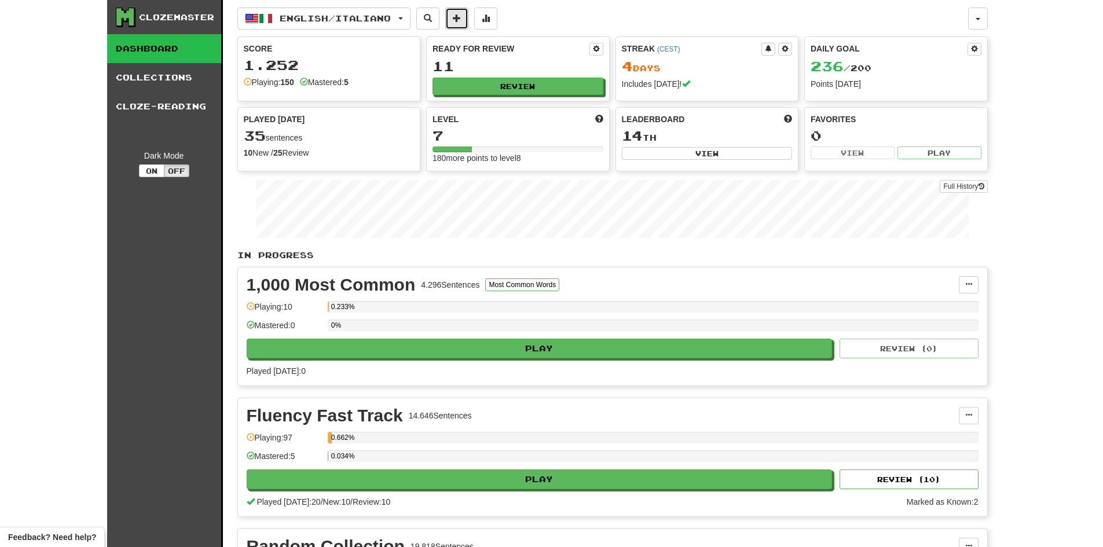
click at [461, 19] on span at bounding box center [457, 18] width 8 height 8
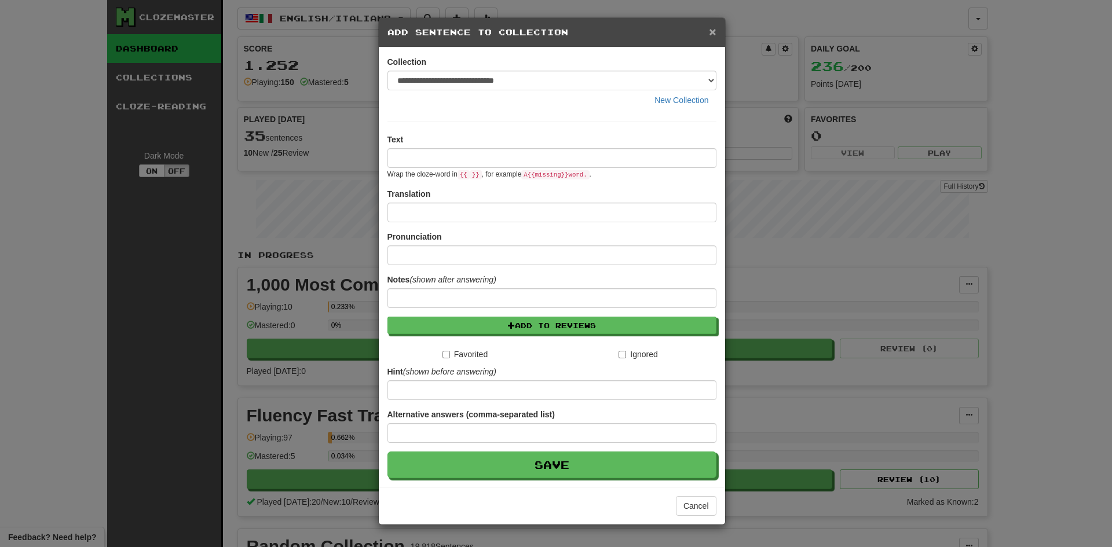
click at [714, 34] on span "×" at bounding box center [712, 31] width 7 height 13
